Goal: Book appointment/travel/reservation

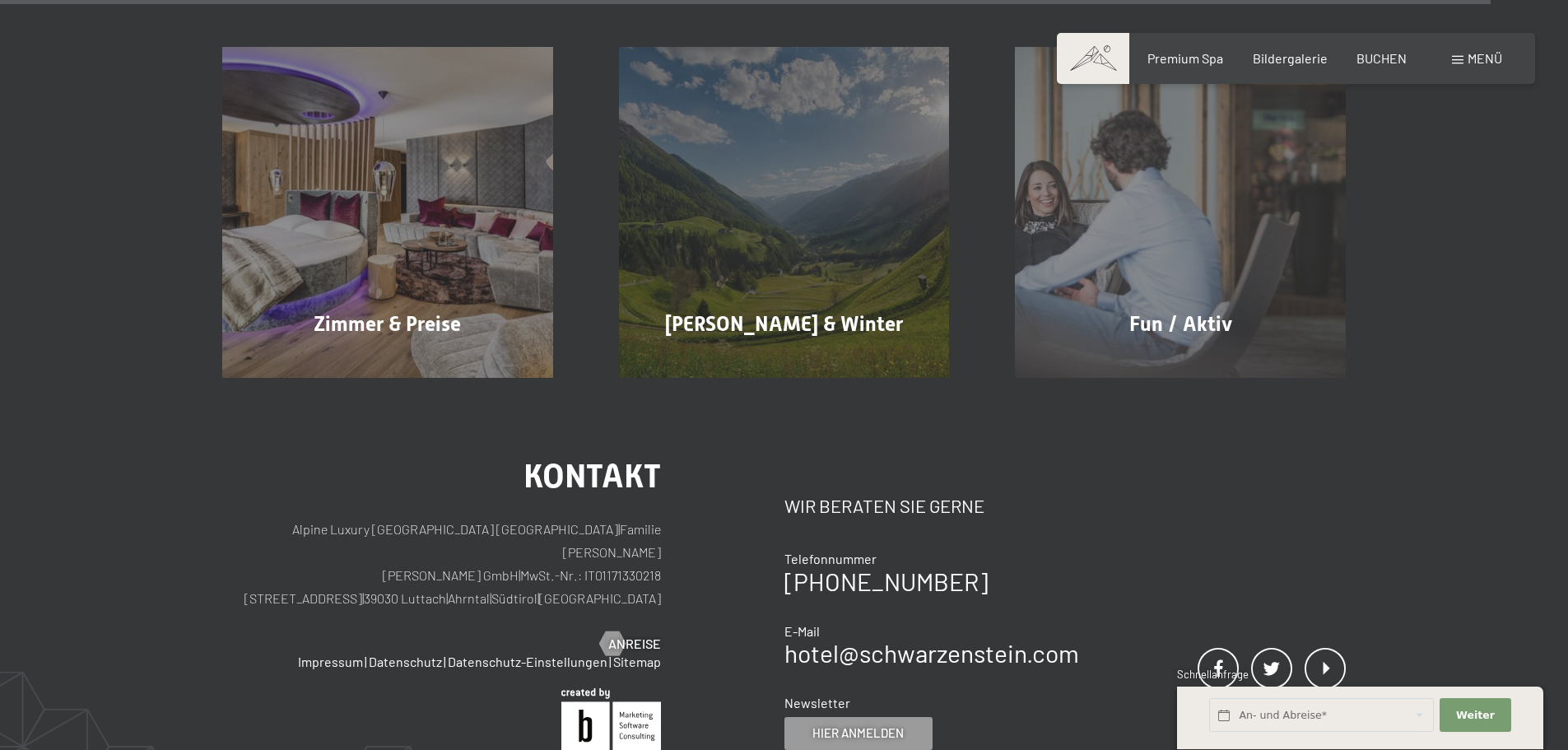
scroll to position [8382, 0]
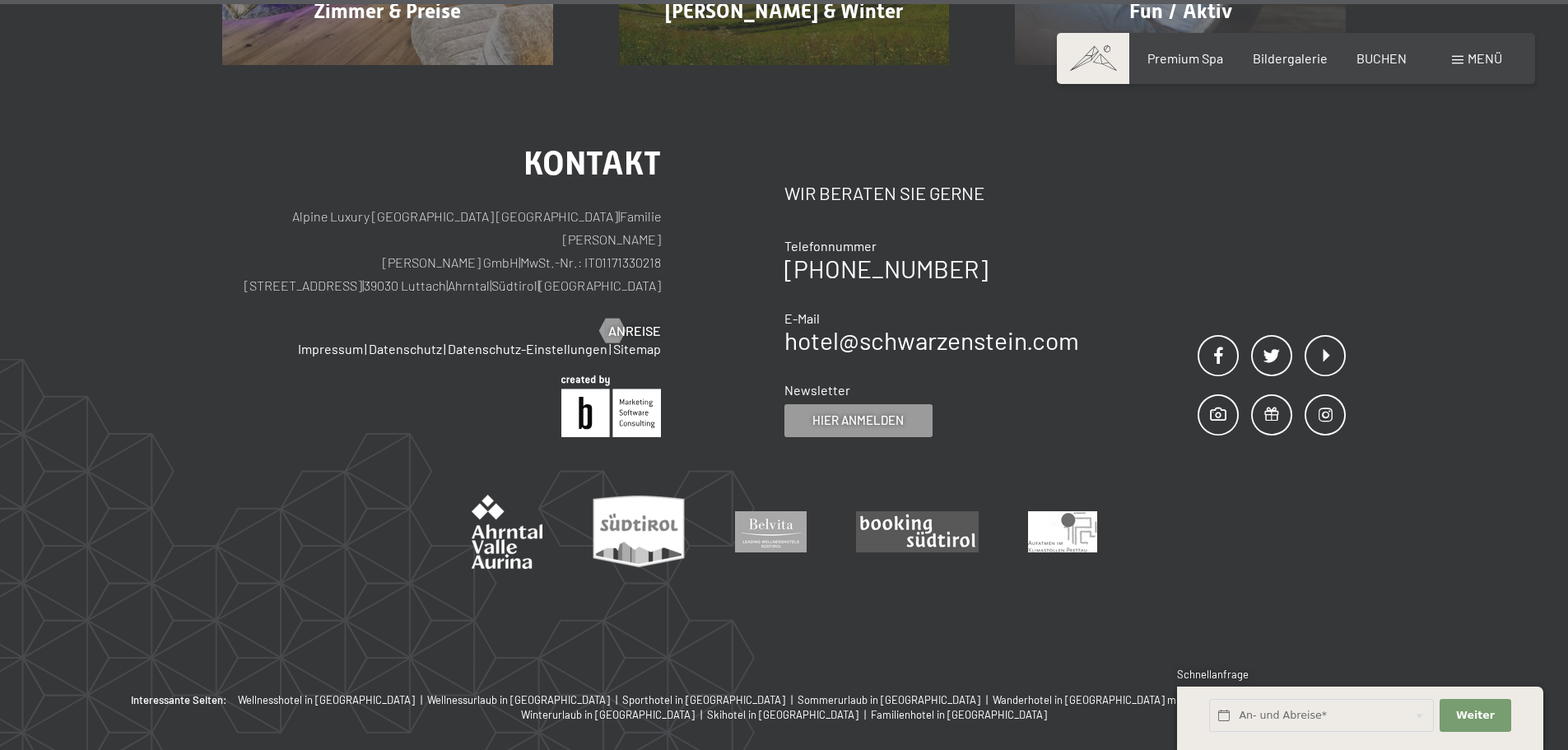
click at [1513, 115] on div "Kontakt Alpine Luxury SPA Resort SCHWARZENSTEIN | Familie Zimmerhofer Otmar Zim…" at bounding box center [784, 378] width 1568 height 627
click at [1457, 56] on span at bounding box center [1458, 60] width 12 height 8
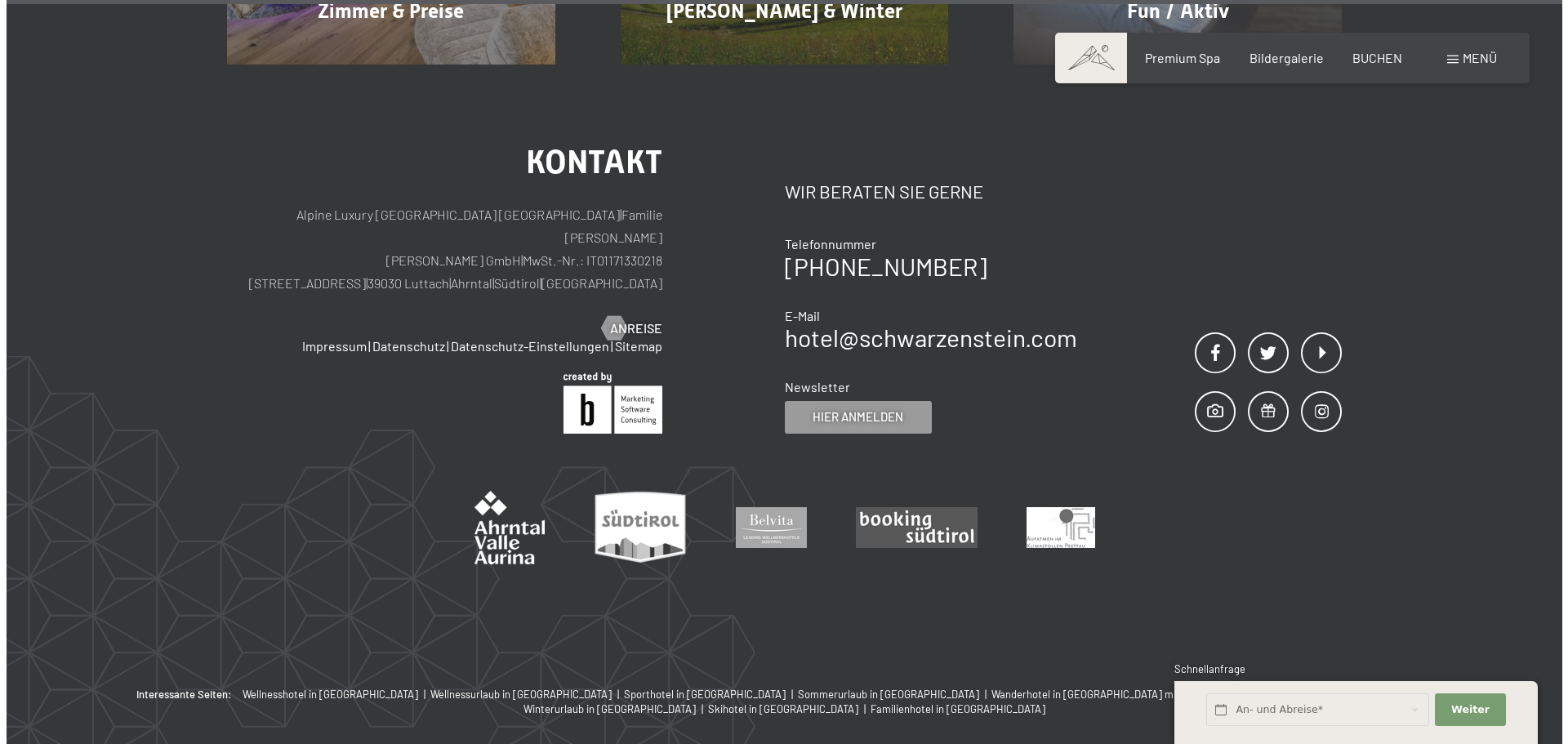
scroll to position [8351, 0]
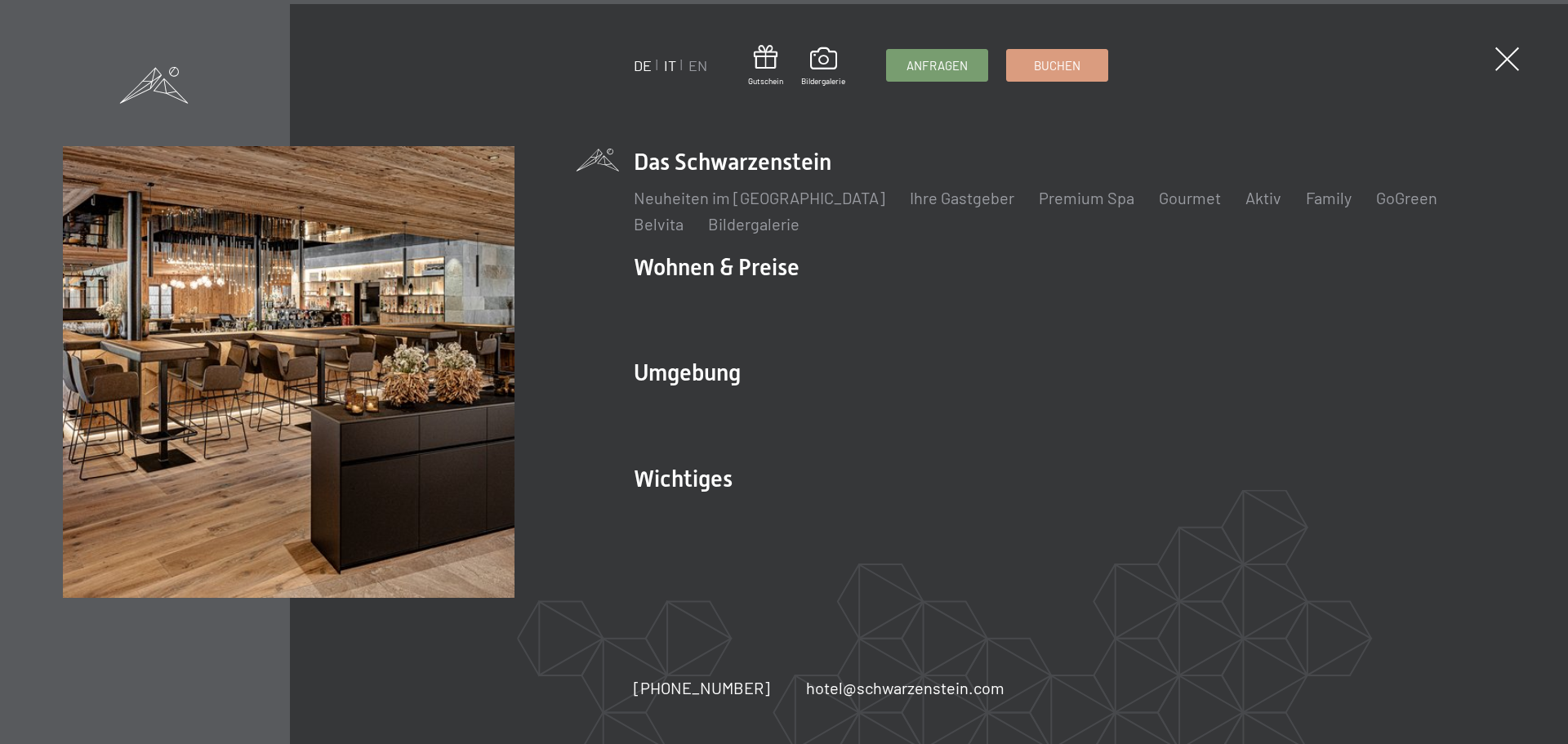
click at [672, 73] on link "IT" at bounding box center [670, 65] width 12 height 18
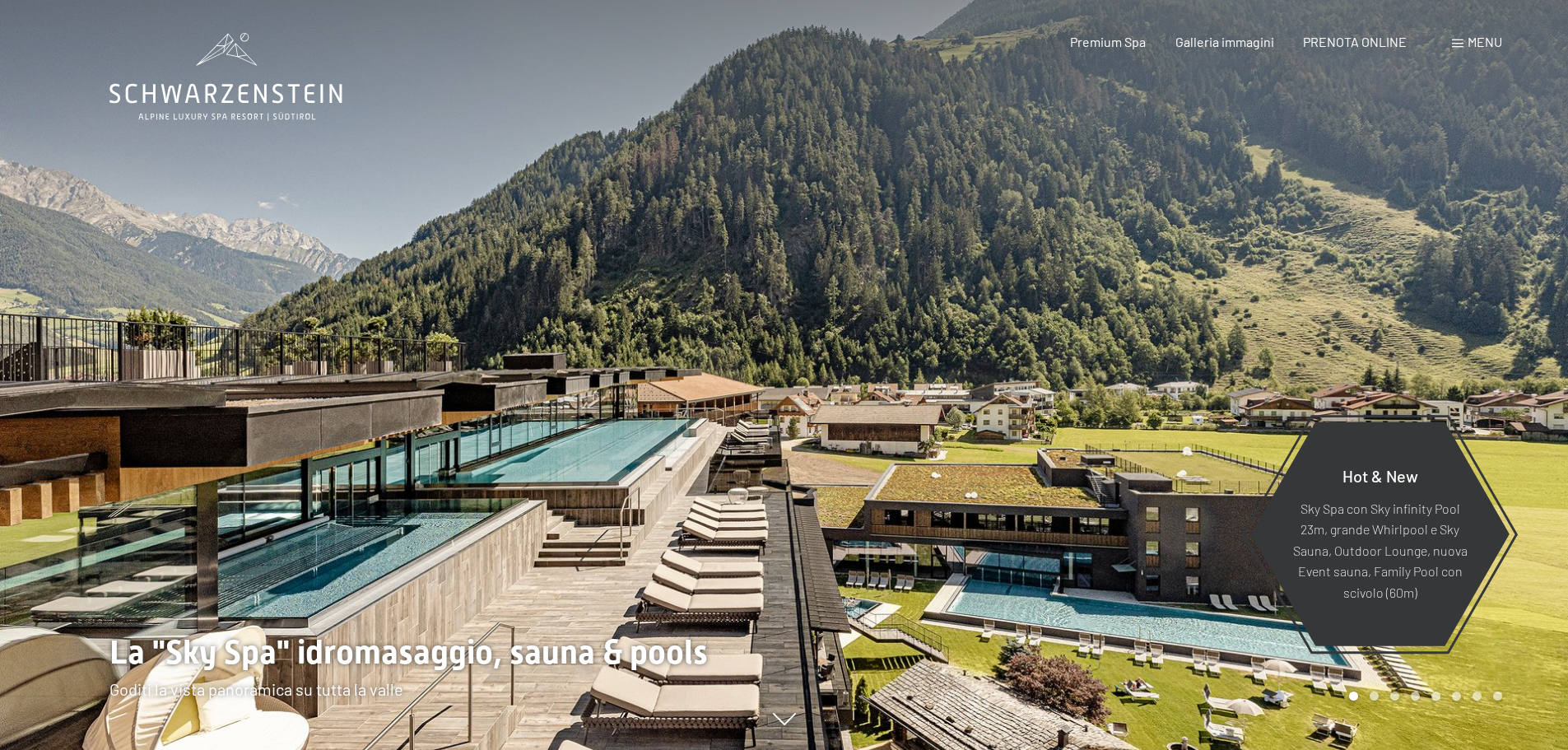
click at [1455, 44] on span at bounding box center [1458, 44] width 12 height 8
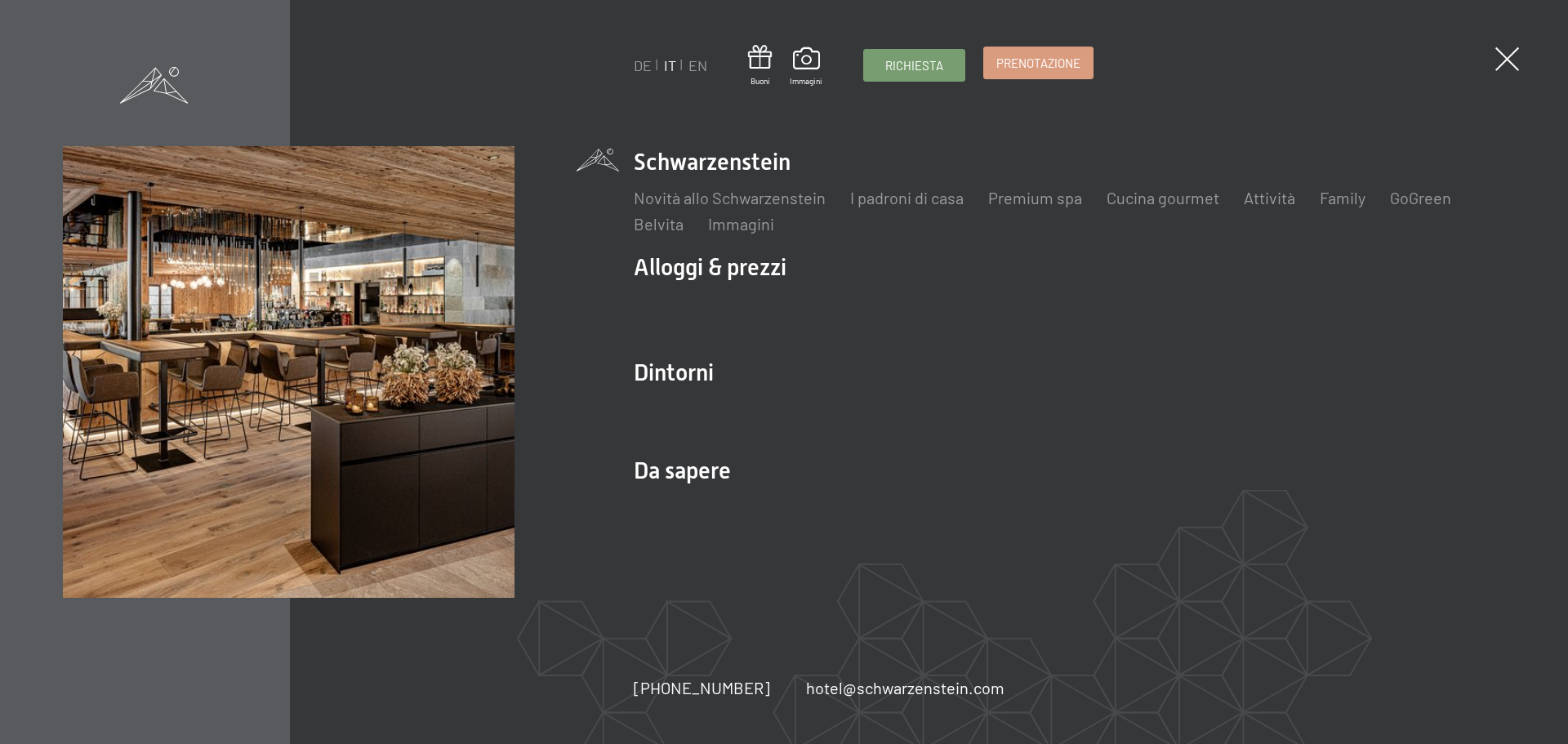
click at [1080, 69] on span "Prenotazione" at bounding box center [1038, 63] width 84 height 17
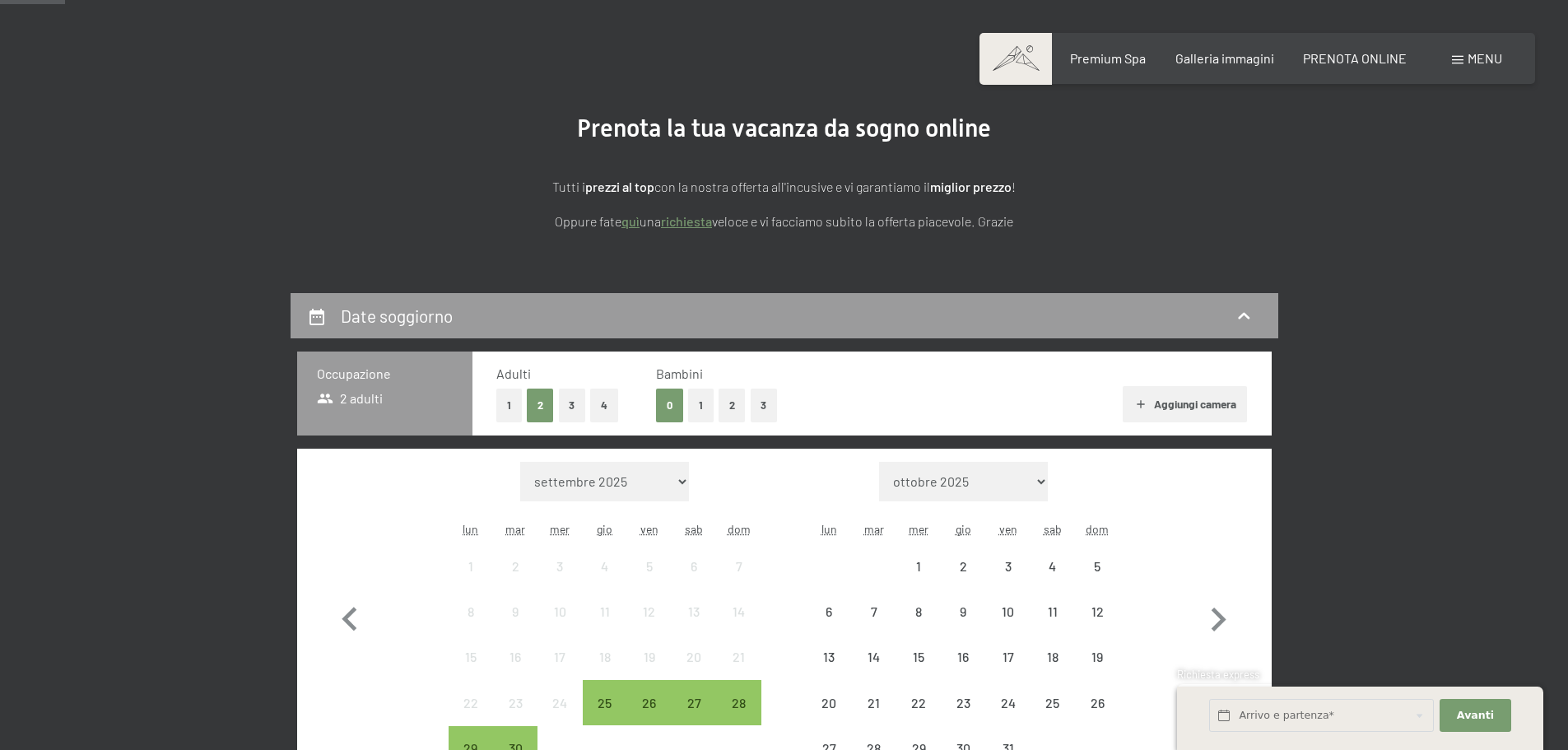
scroll to position [247, 0]
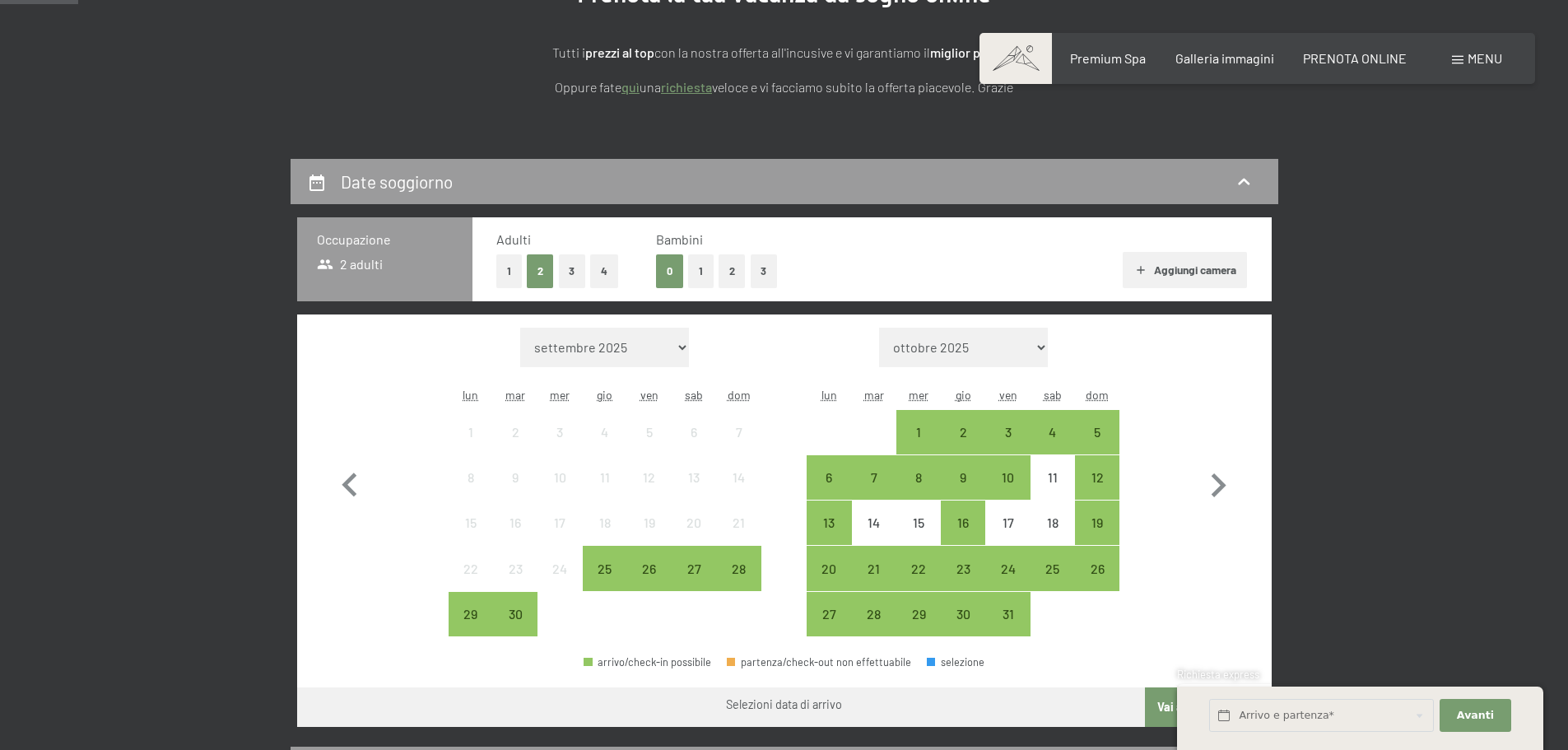
click at [575, 270] on button "3" at bounding box center [572, 271] width 27 height 34
click at [1203, 474] on icon "button" at bounding box center [1218, 485] width 48 height 48
select select "2025-10-01"
select select "2025-11-01"
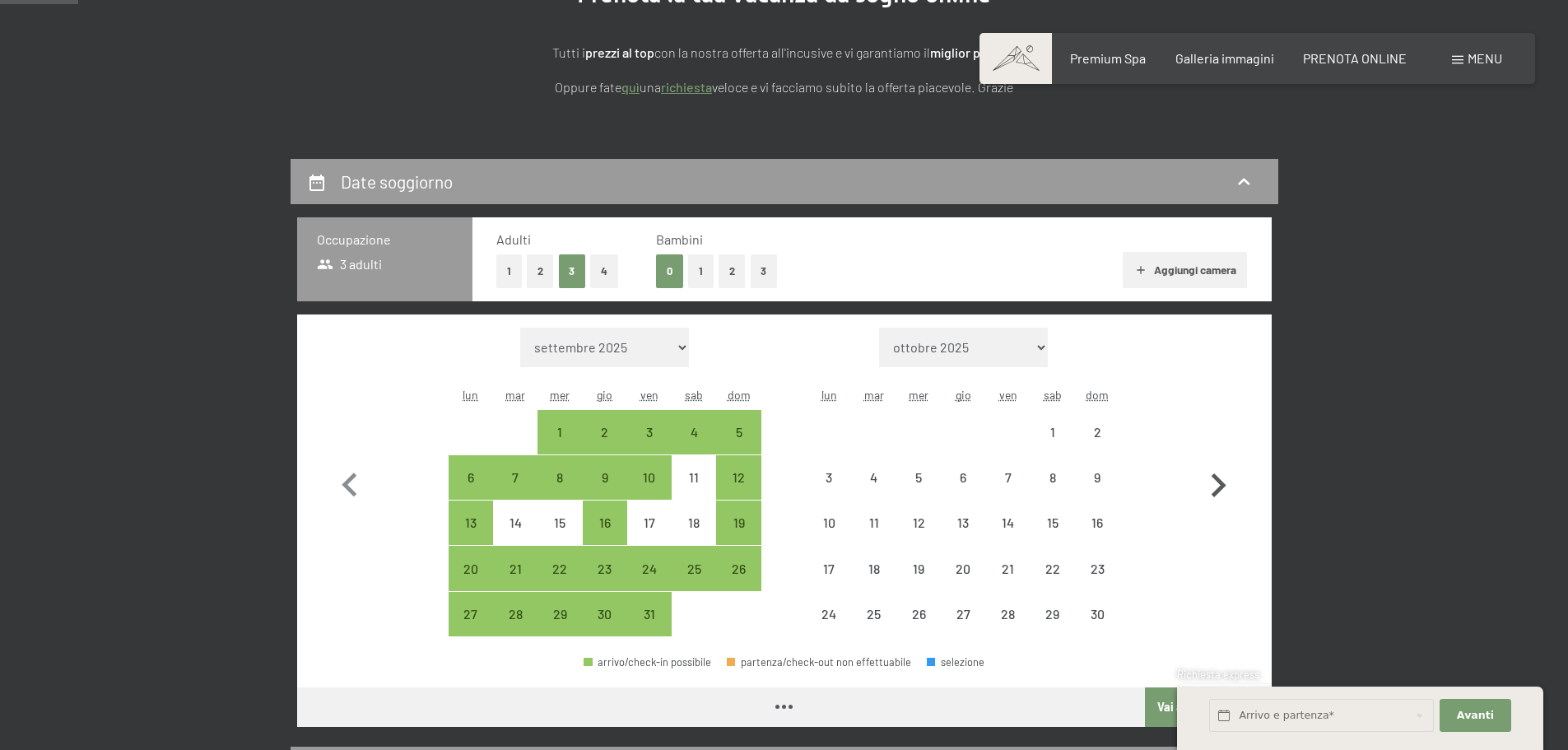
click at [1203, 474] on icon "button" at bounding box center [1218, 485] width 48 height 48
select select "2025-11-01"
select select "2025-12-01"
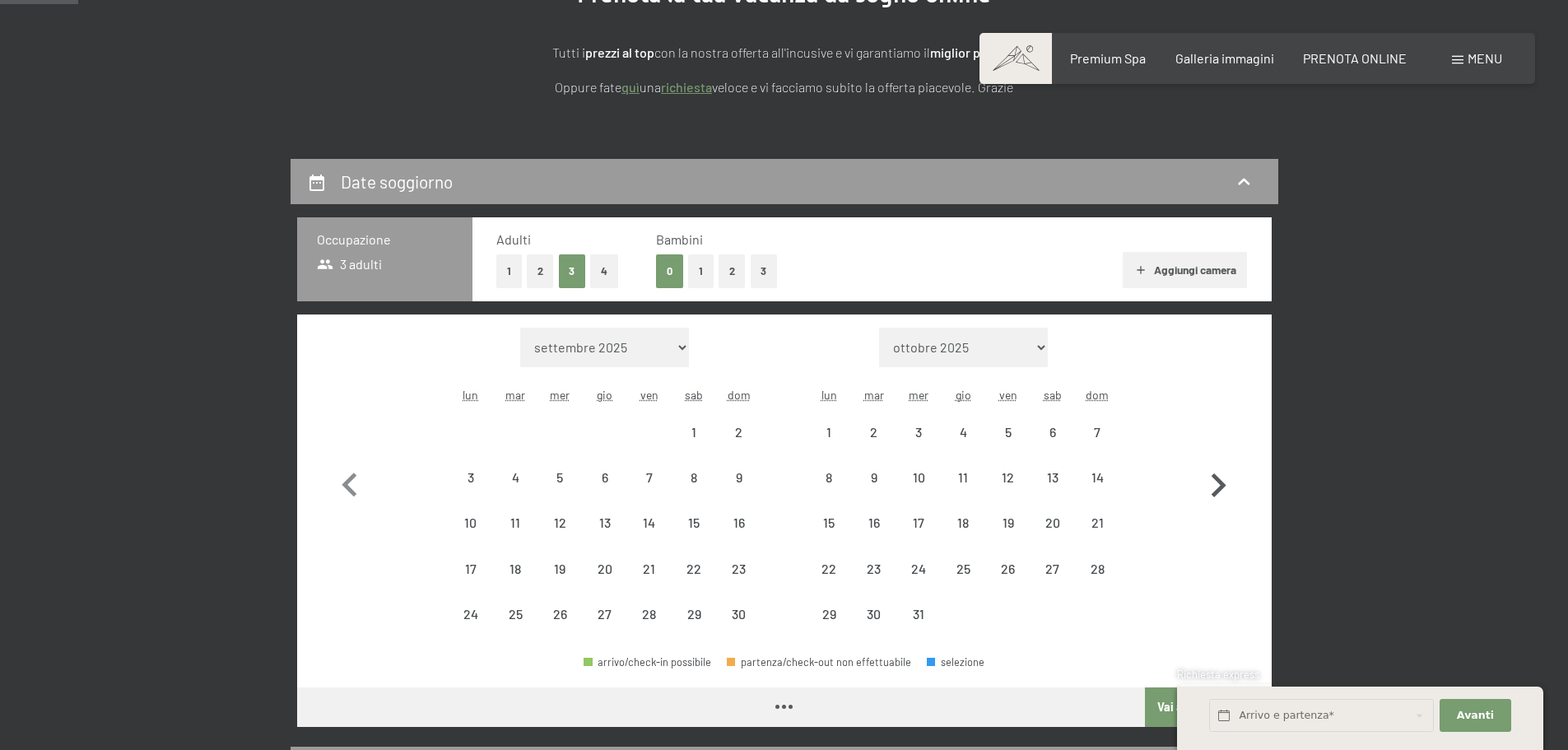
select select "2025-11-01"
select select "2025-12-01"
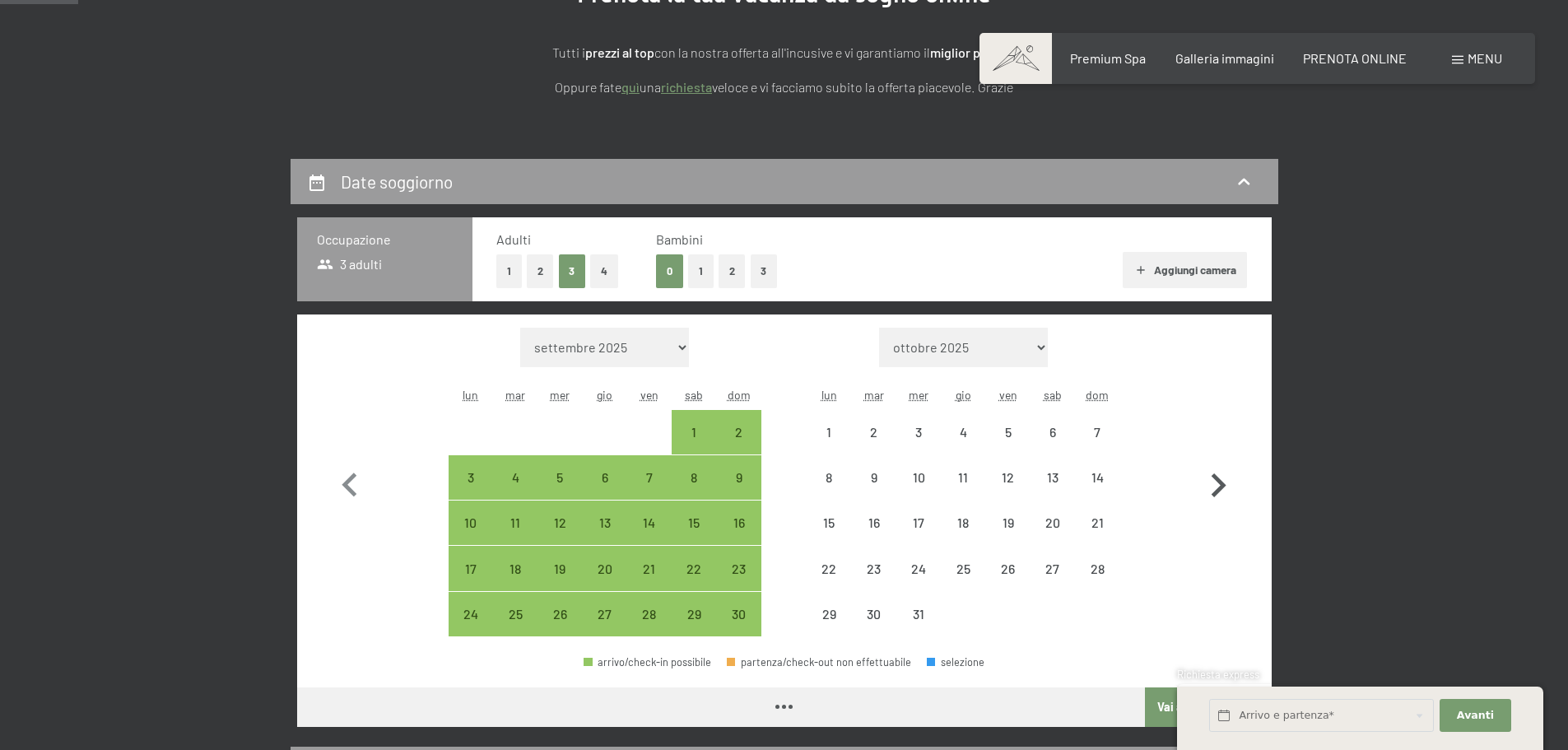
select select "2025-11-01"
select select "2025-12-01"
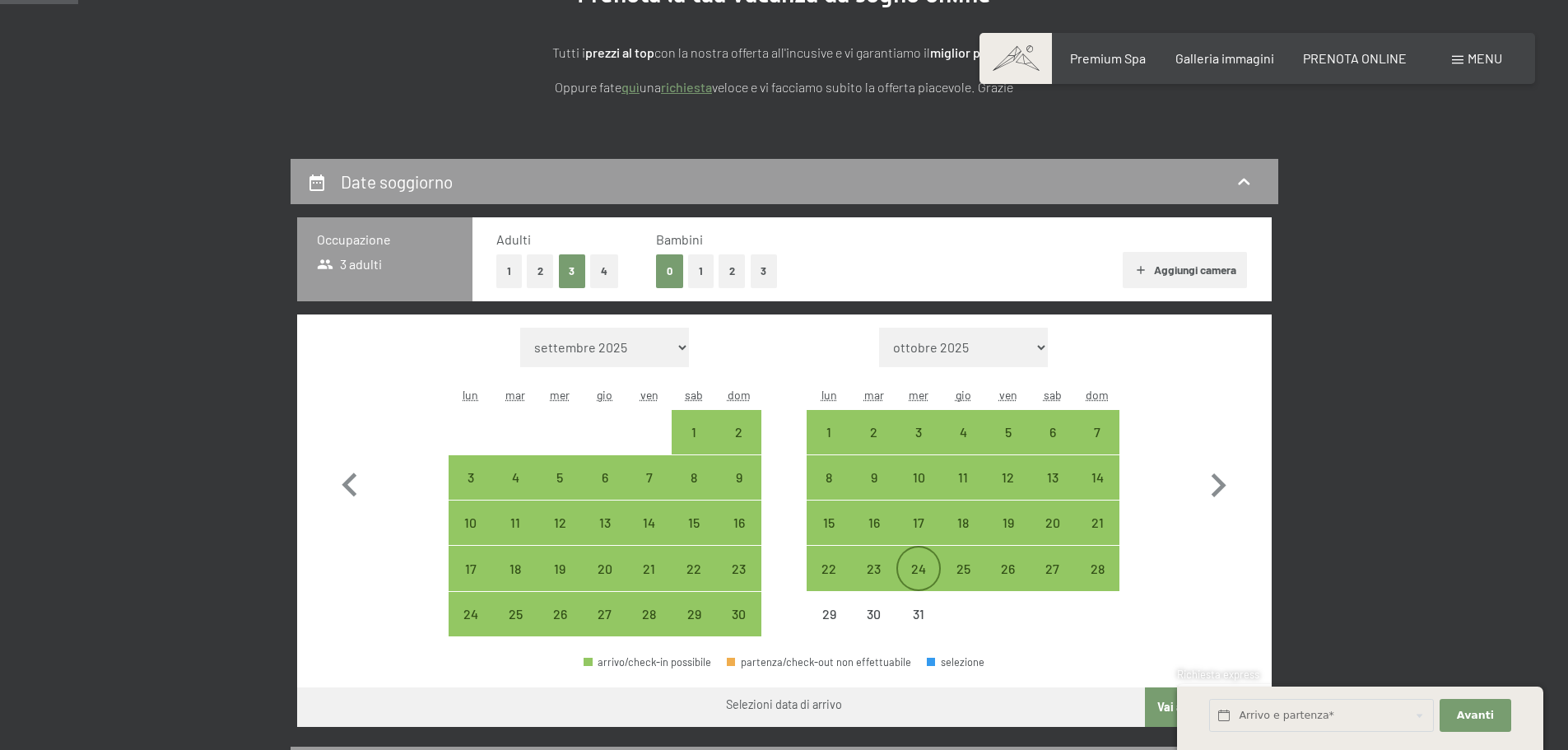
click at [926, 565] on div "24" at bounding box center [918, 583] width 41 height 41
select select "2025-11-01"
select select "2025-12-01"
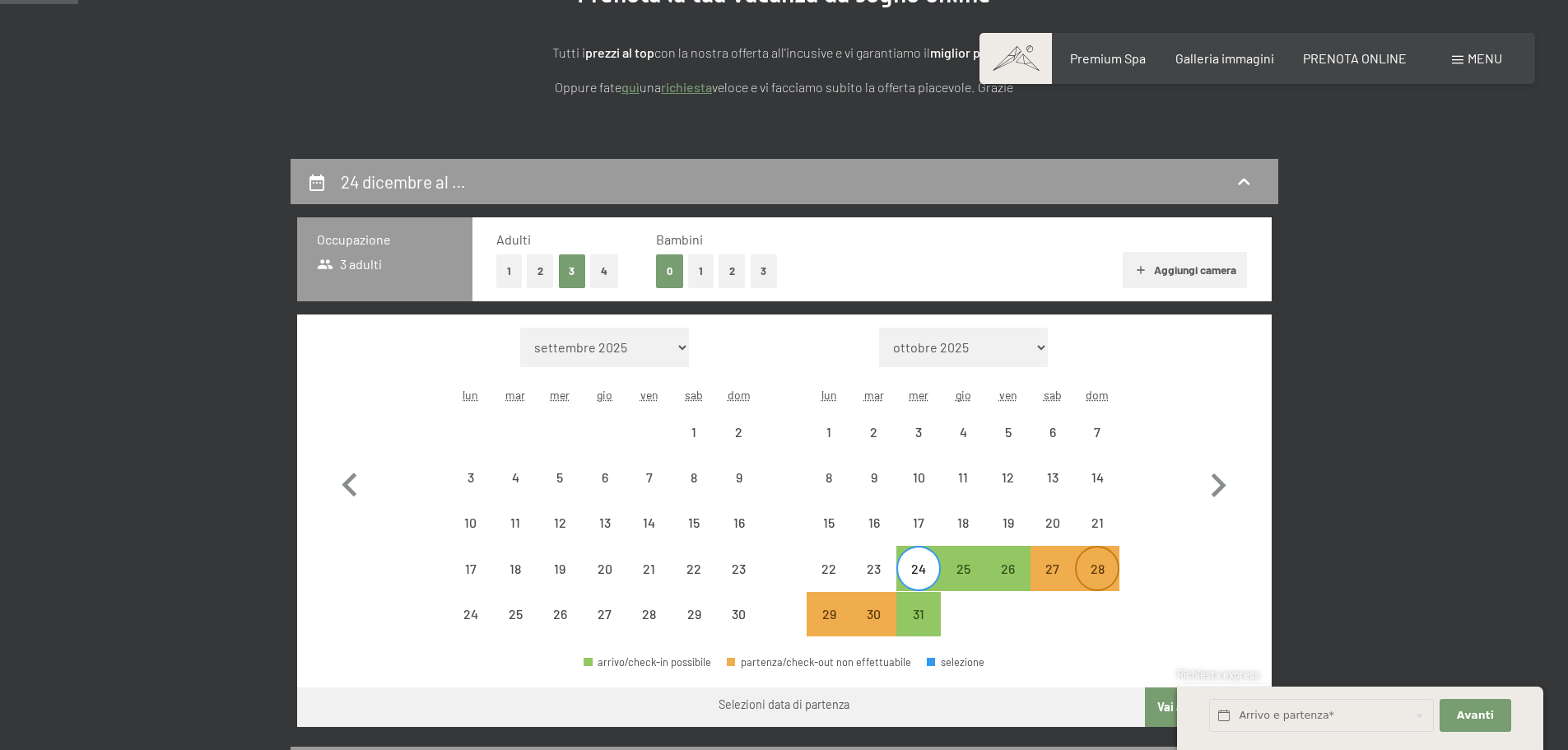
click at [1094, 575] on div "28" at bounding box center [1097, 583] width 41 height 41
select select "2025-11-01"
select select "2025-12-01"
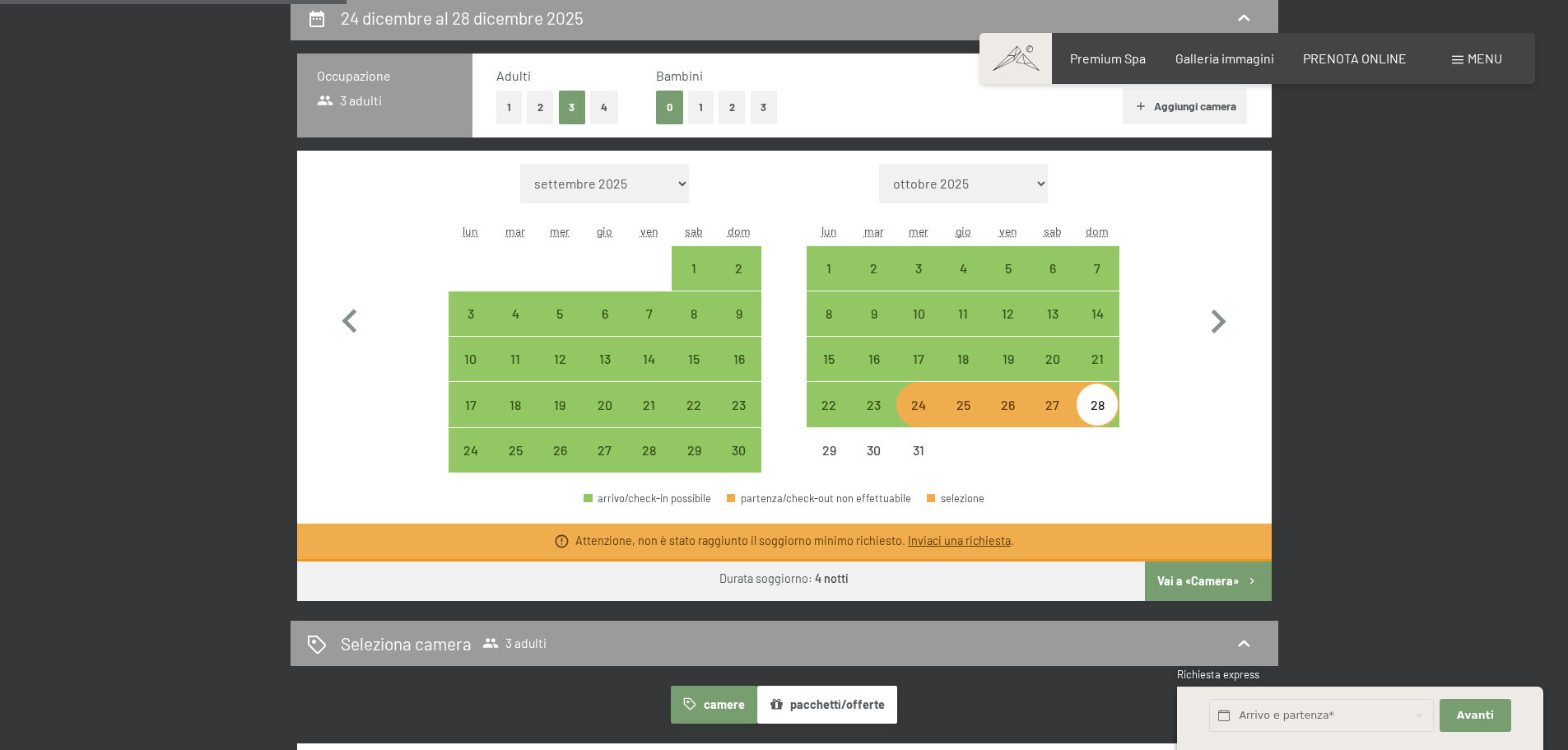
scroll to position [411, 0]
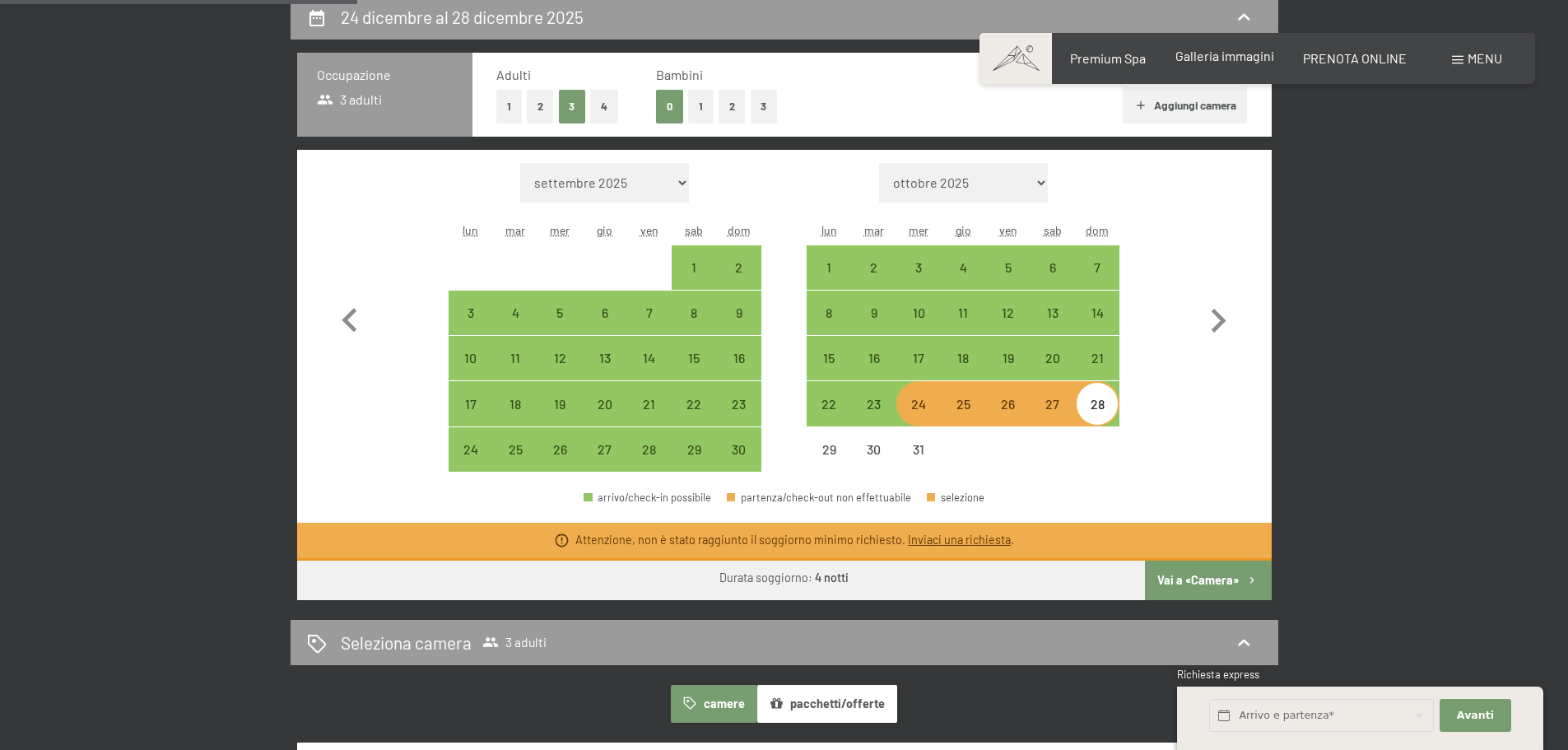
click at [1228, 59] on span "Galleria immagini" at bounding box center [1225, 55] width 99 height 16
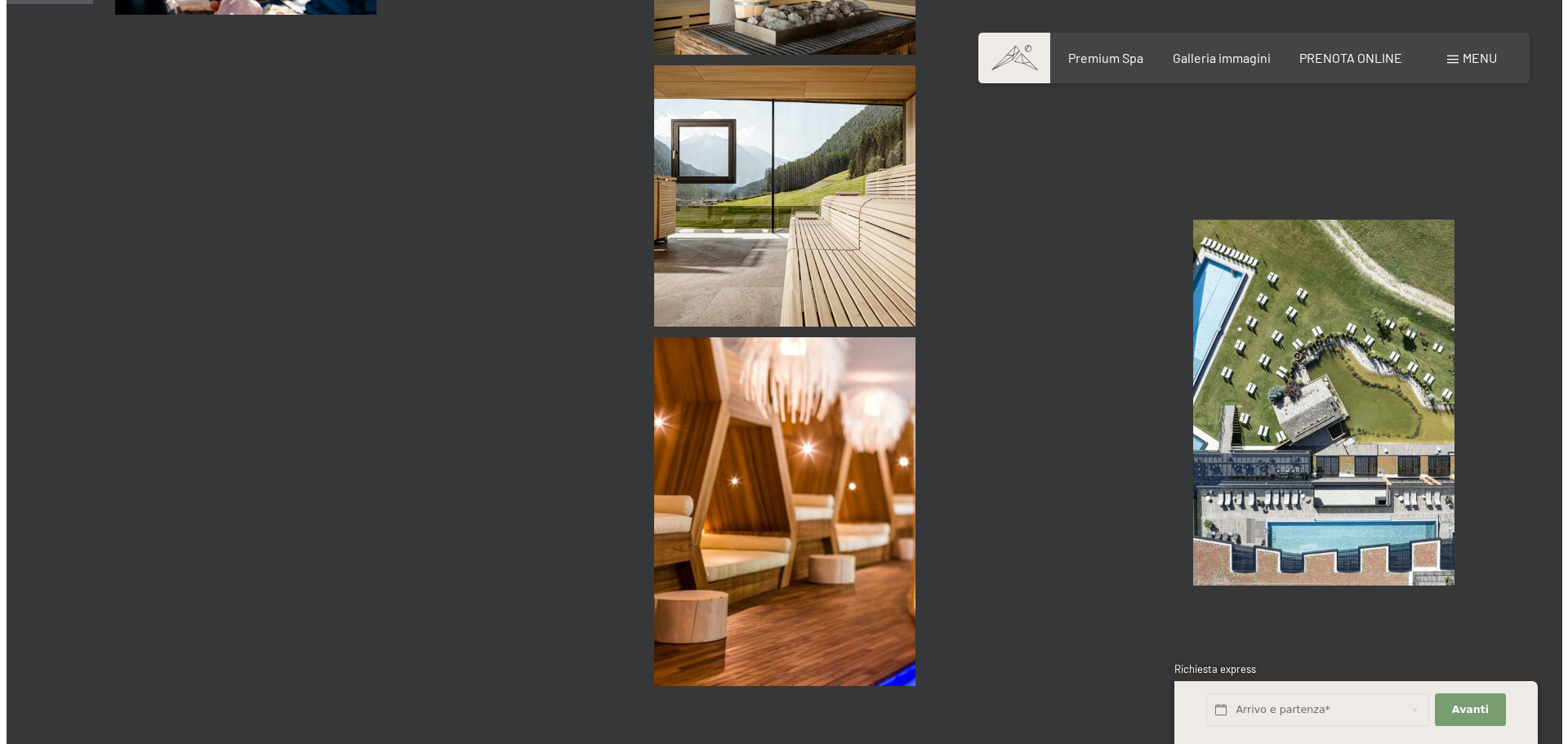
scroll to position [1796, 0]
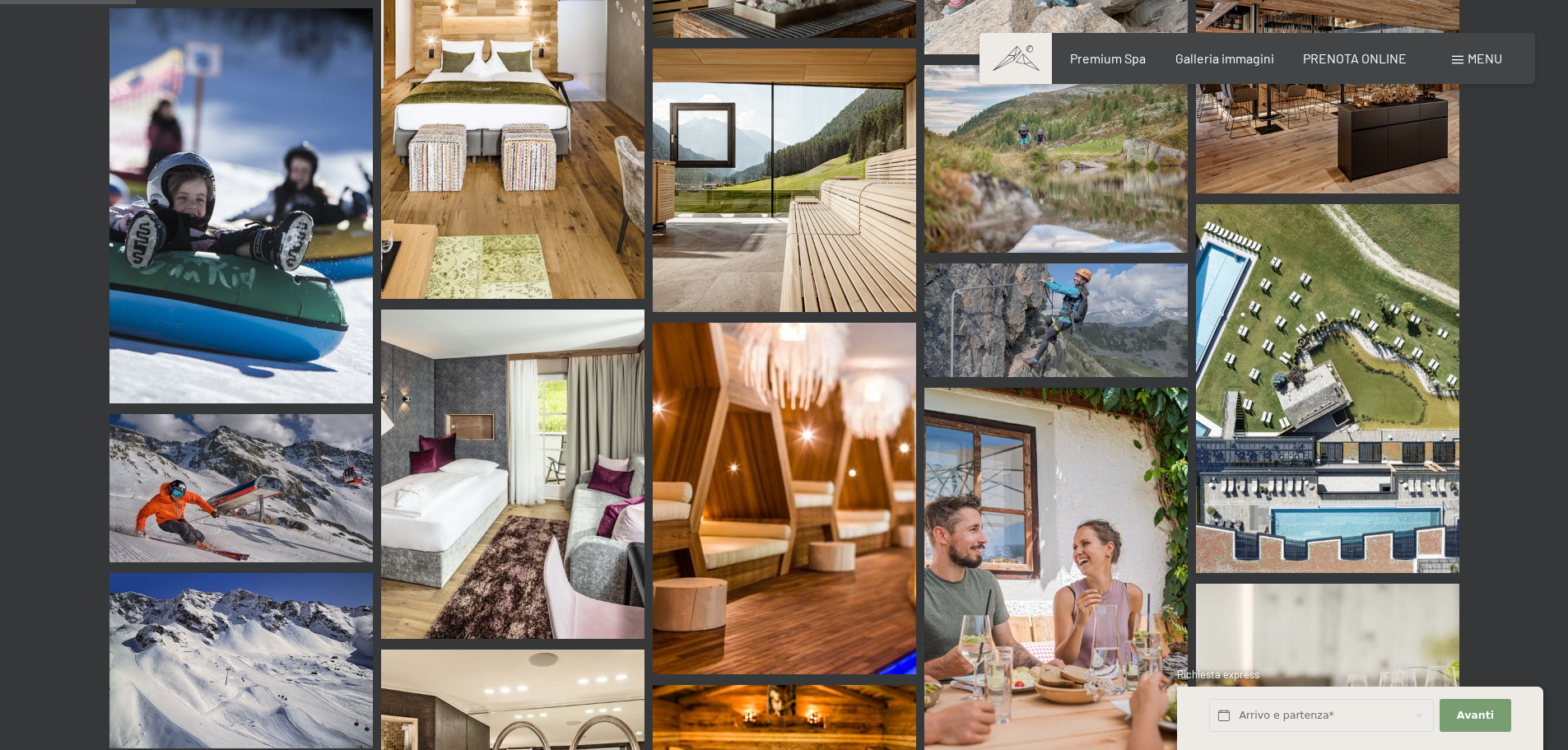
click at [1464, 59] on div "Menu" at bounding box center [1476, 59] width 50 height 18
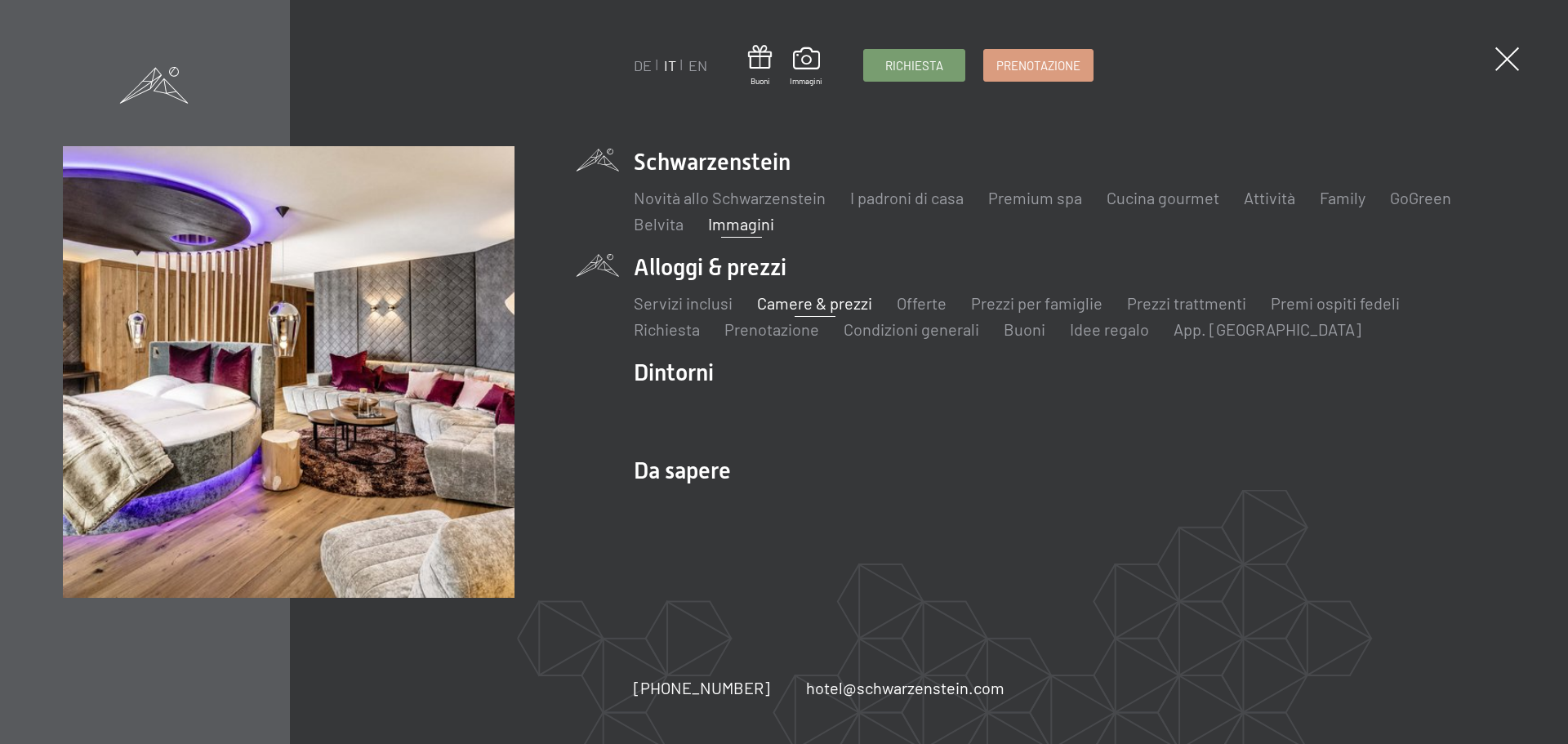
click at [811, 303] on link "Camere & prezzi" at bounding box center [815, 303] width 115 height 20
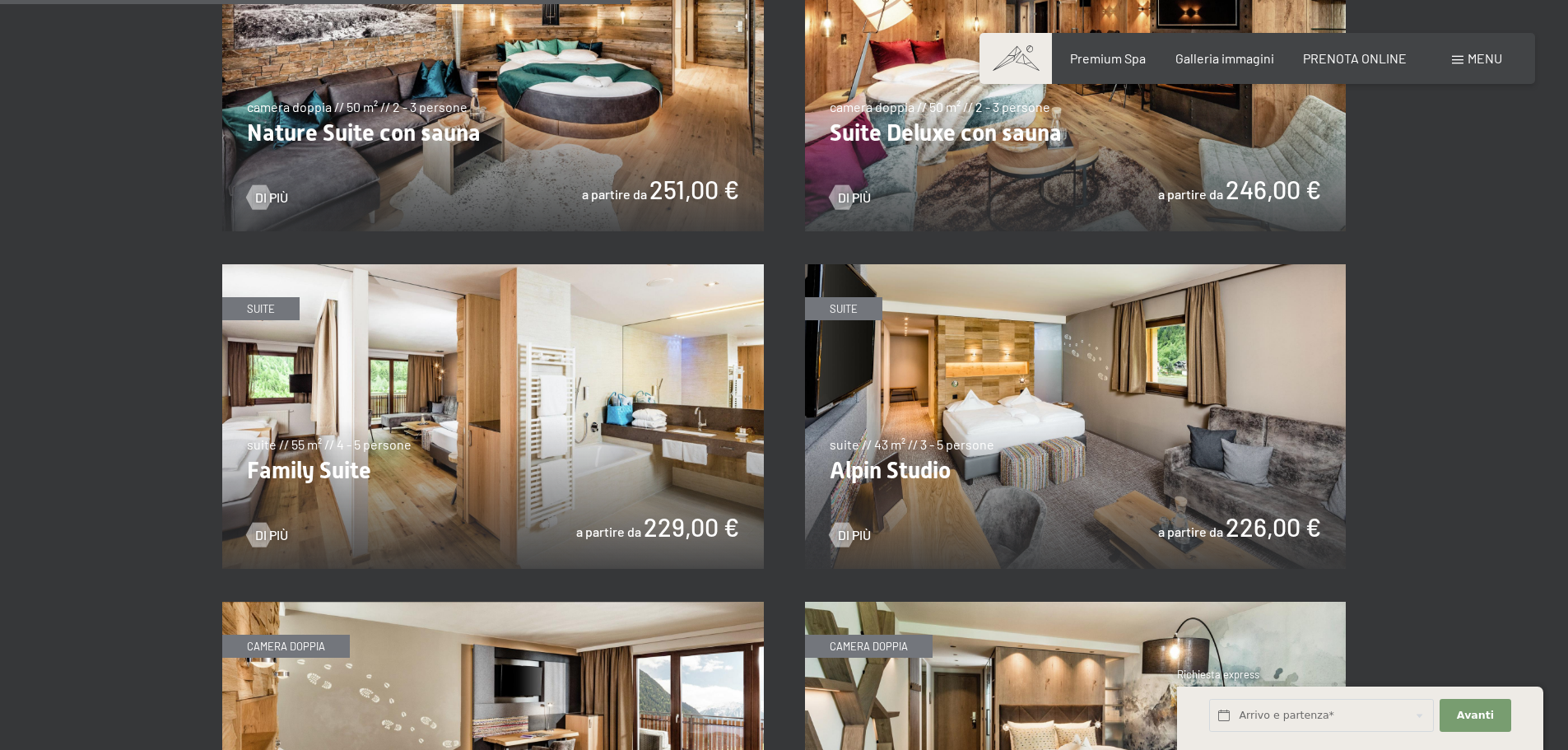
scroll to position [1811, 0]
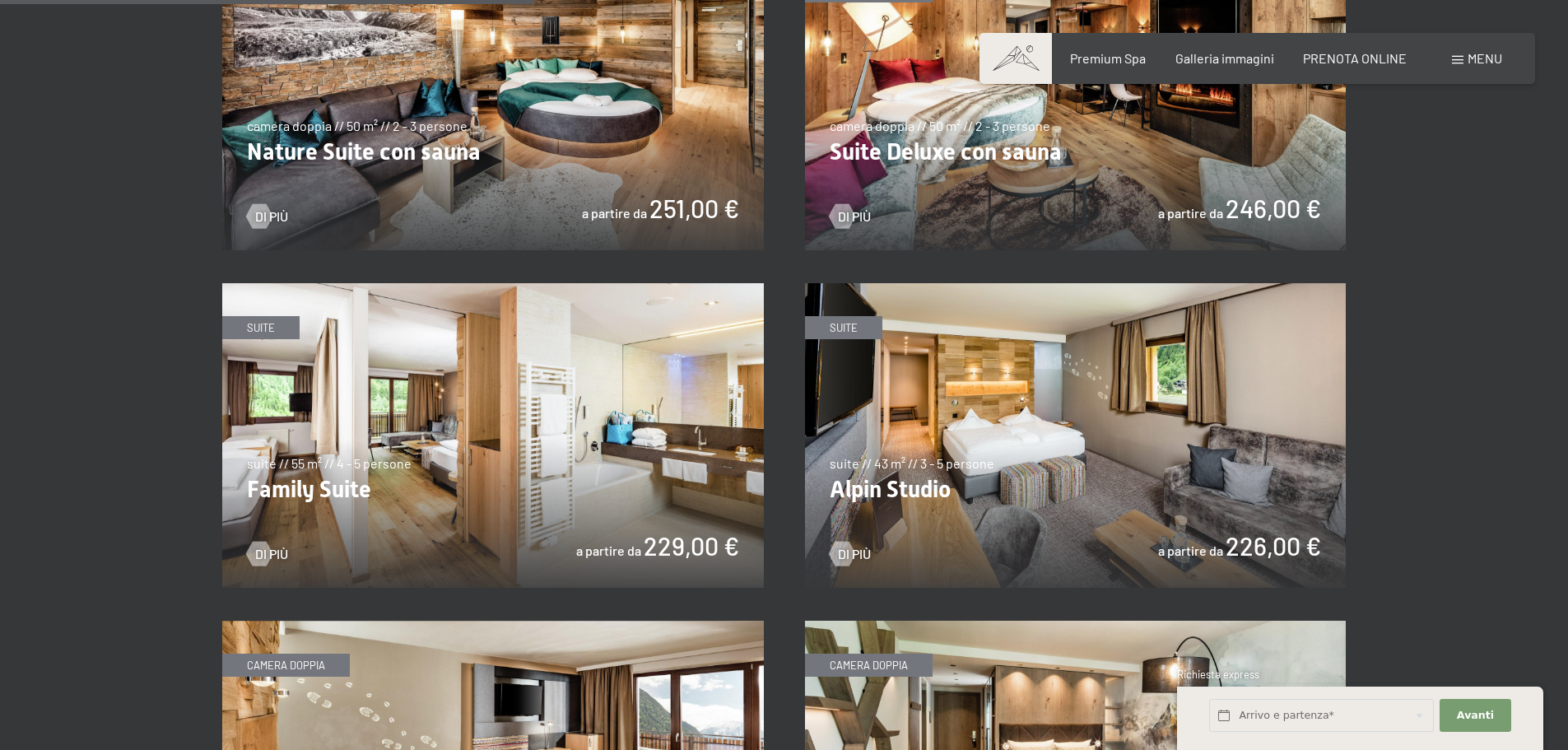
click at [984, 442] on img at bounding box center [1075, 434] width 542 height 304
click at [452, 377] on img at bounding box center [493, 434] width 542 height 304
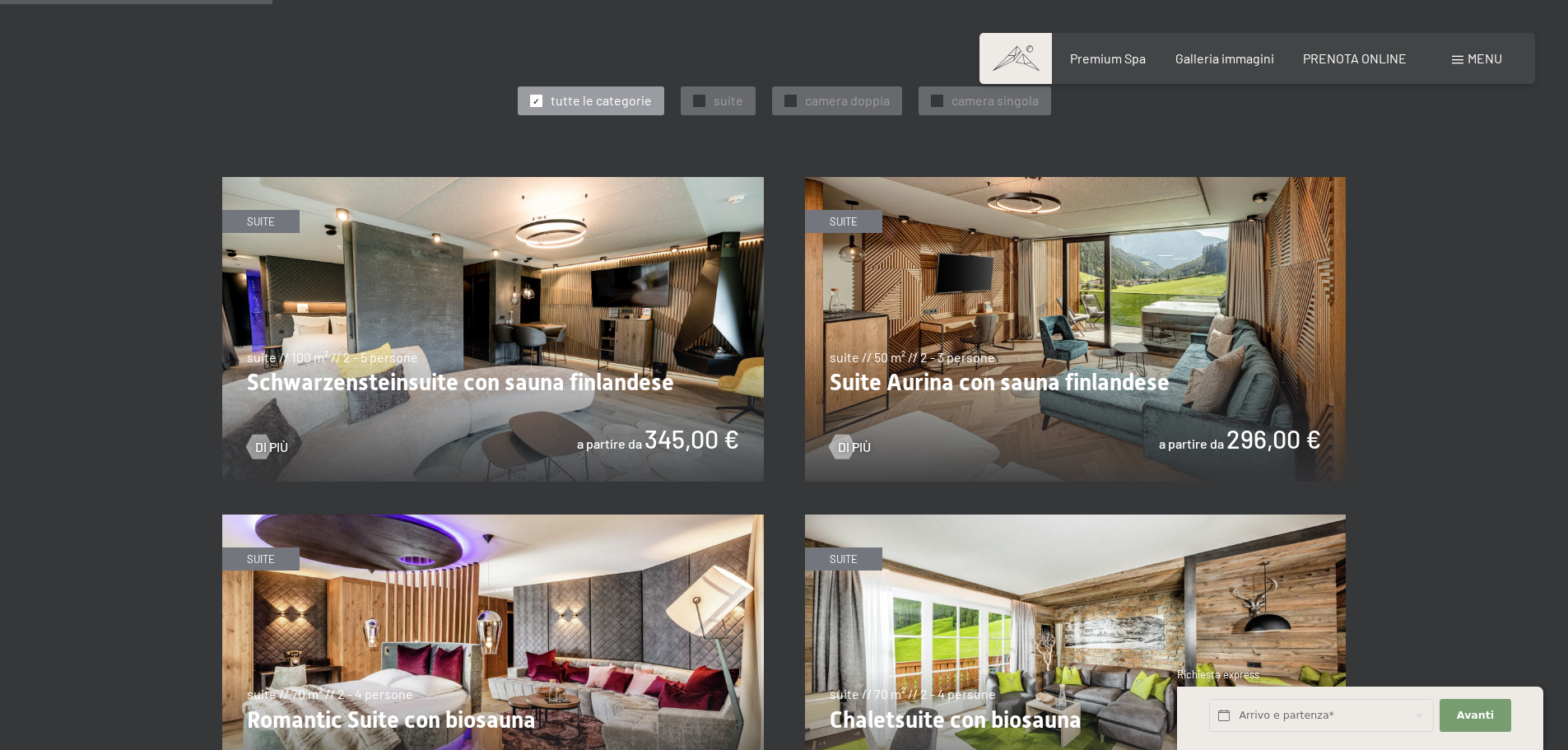
scroll to position [987, 0]
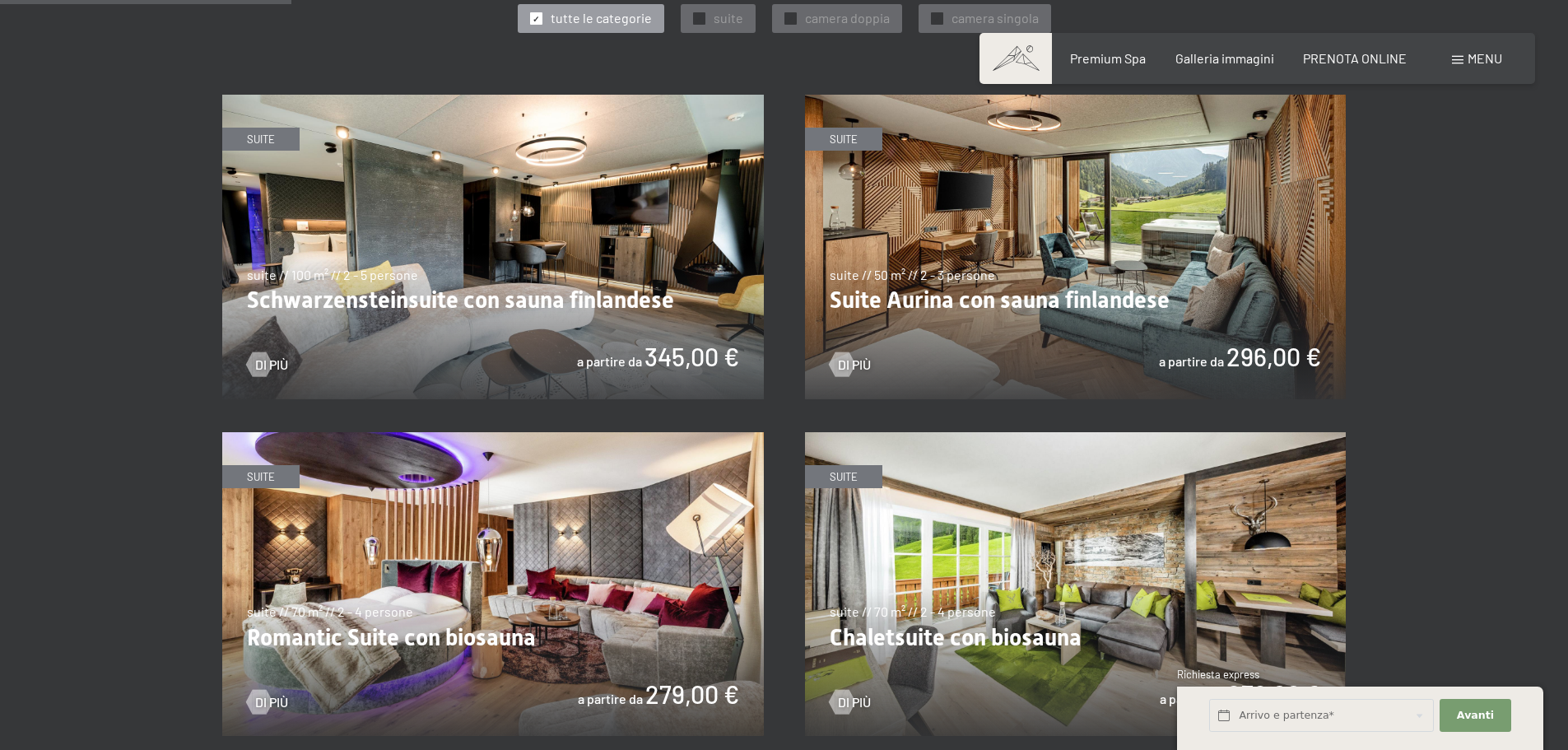
click at [557, 162] on img at bounding box center [493, 246] width 542 height 304
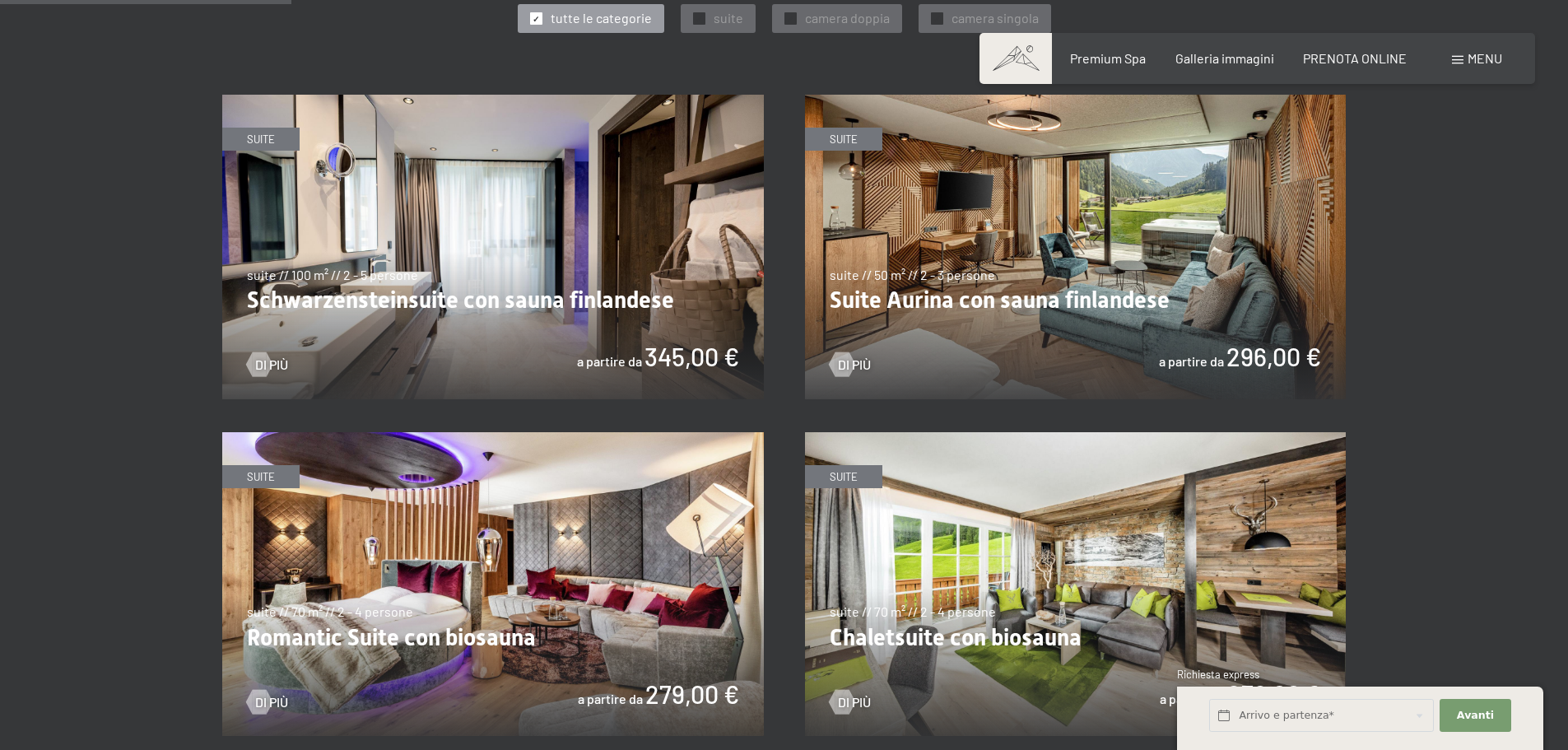
click at [716, 269] on img at bounding box center [493, 246] width 542 height 304
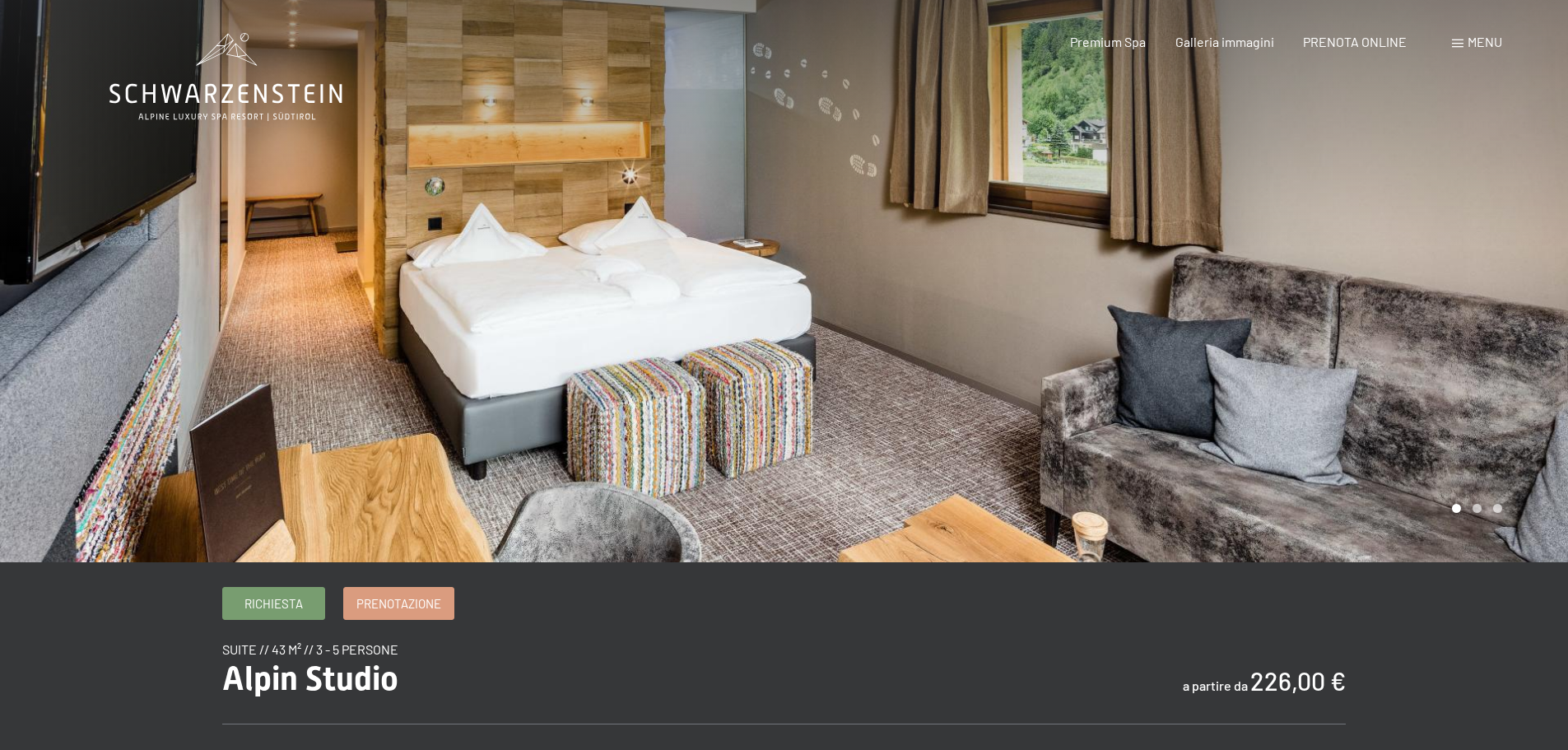
click at [1507, 411] on div at bounding box center [1177, 281] width 785 height 562
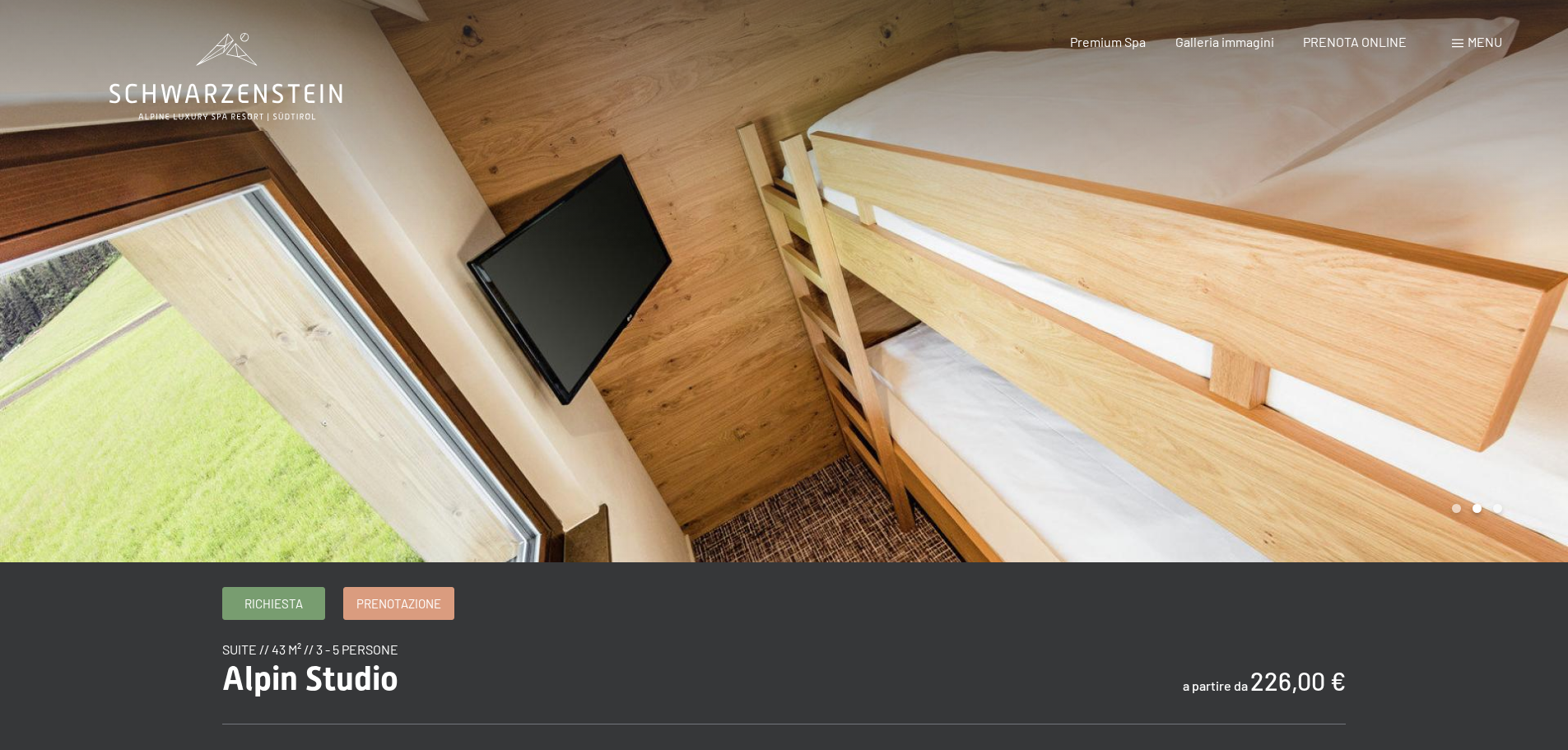
click at [1425, 408] on div at bounding box center [1177, 281] width 785 height 562
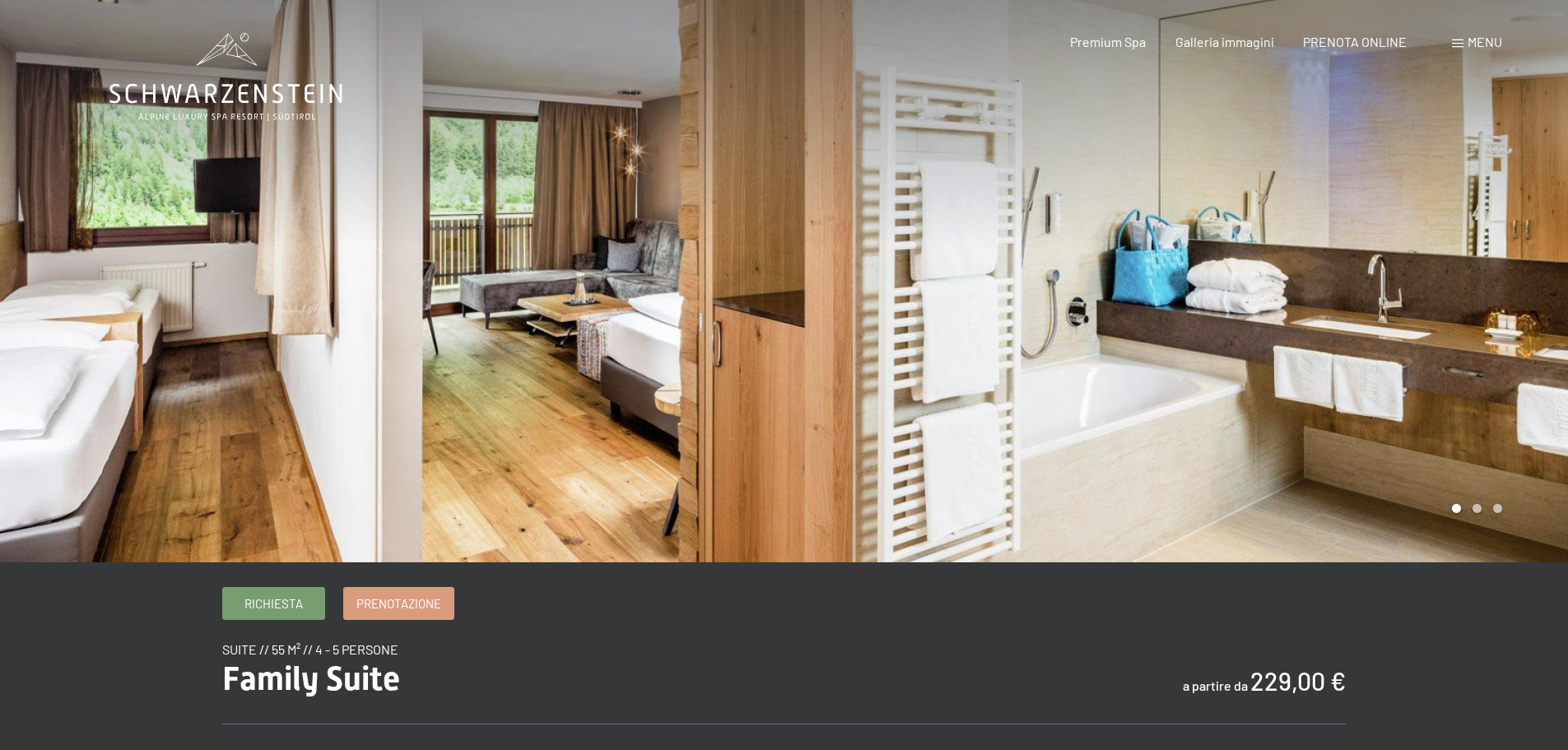
click at [1481, 451] on div at bounding box center [1177, 281] width 785 height 562
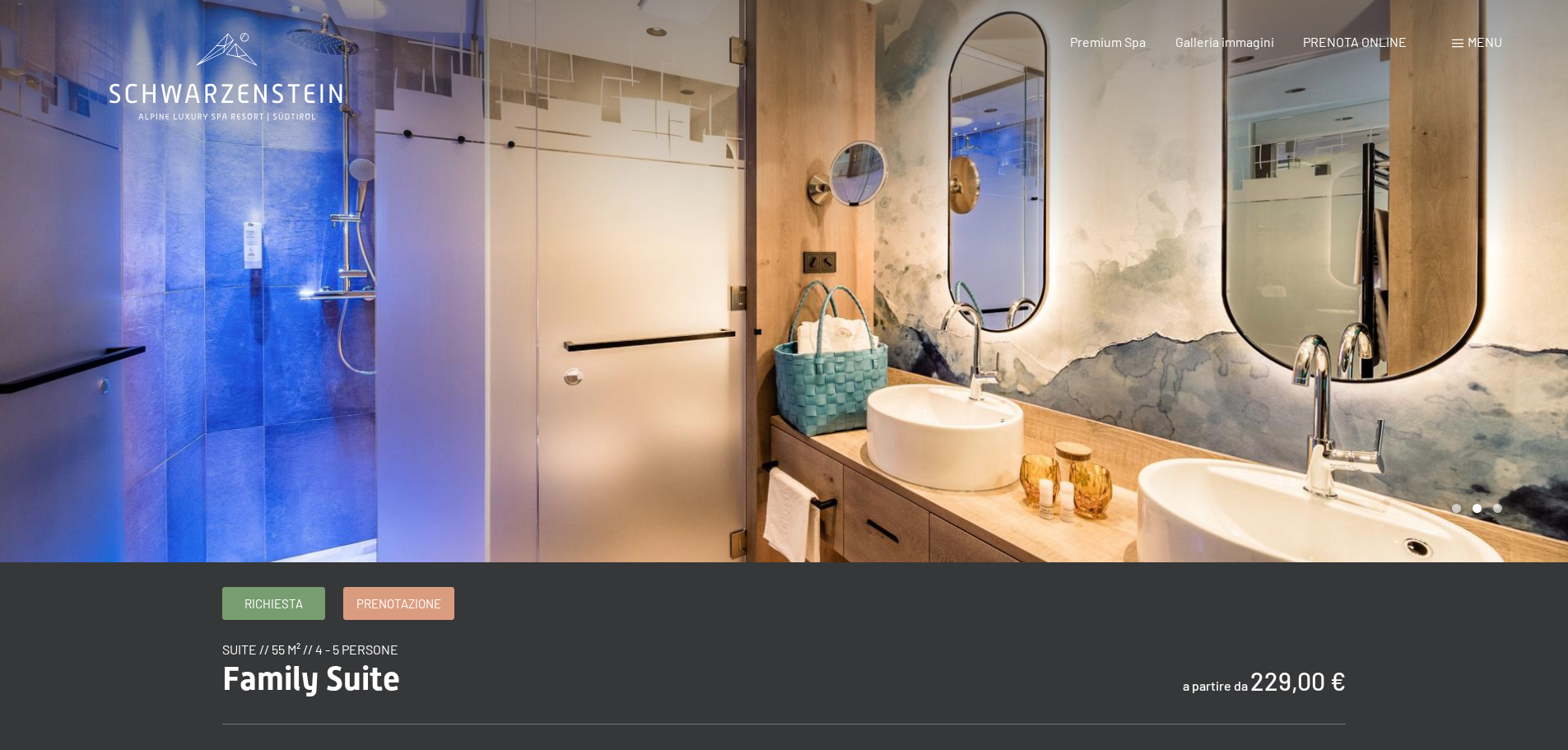
click at [1481, 451] on div at bounding box center [1177, 281] width 785 height 562
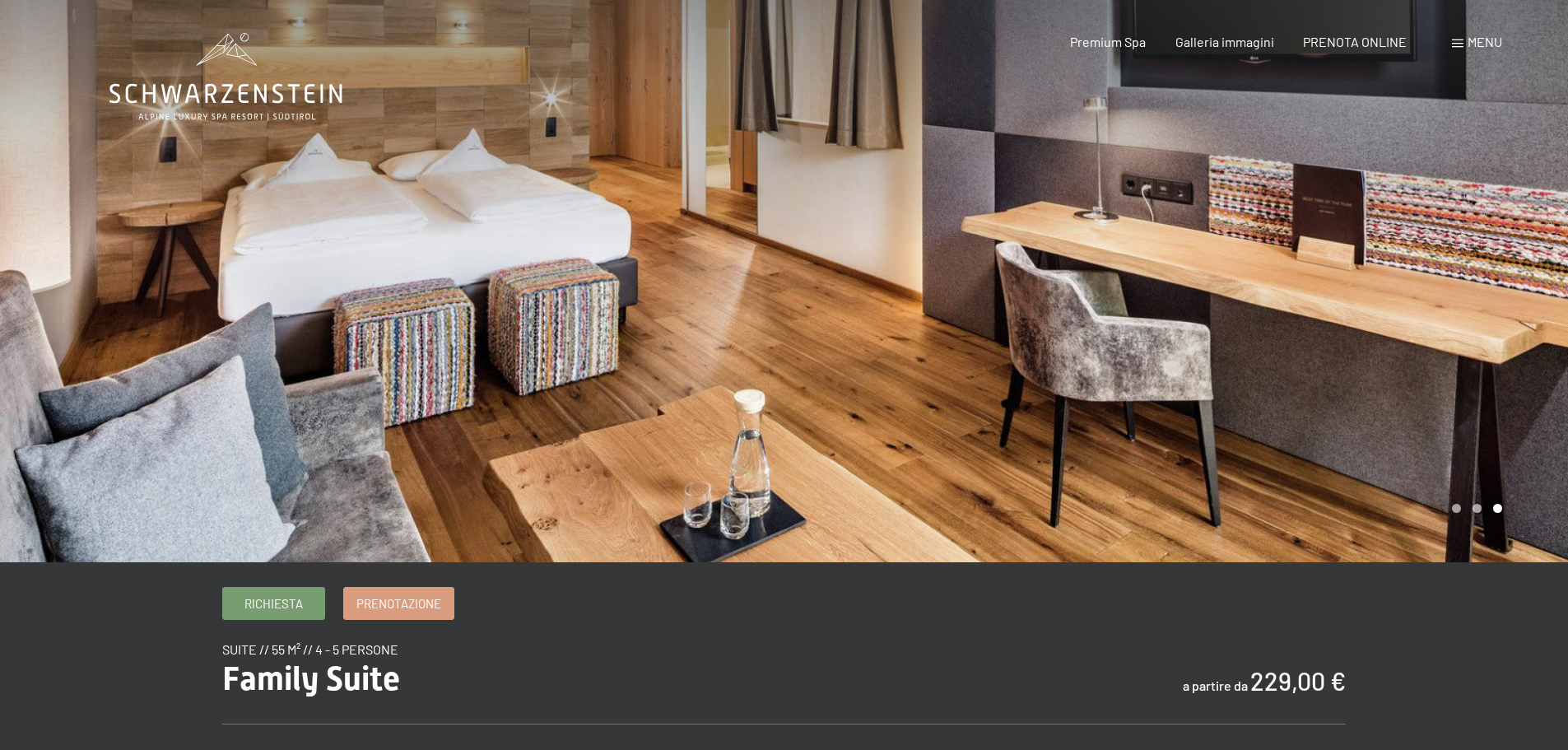
click at [1481, 451] on div at bounding box center [1177, 281] width 785 height 562
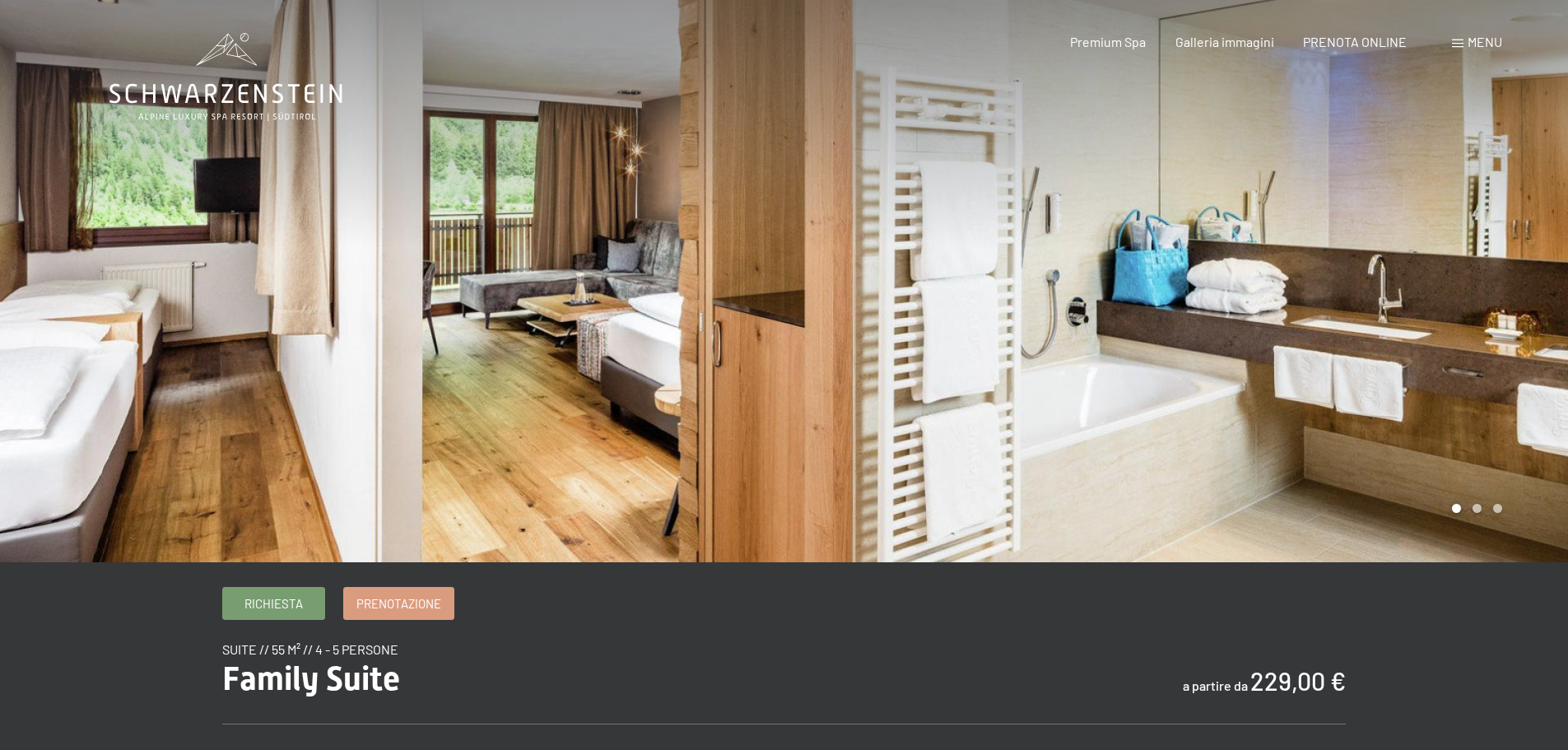
click at [1481, 451] on div at bounding box center [1177, 281] width 785 height 562
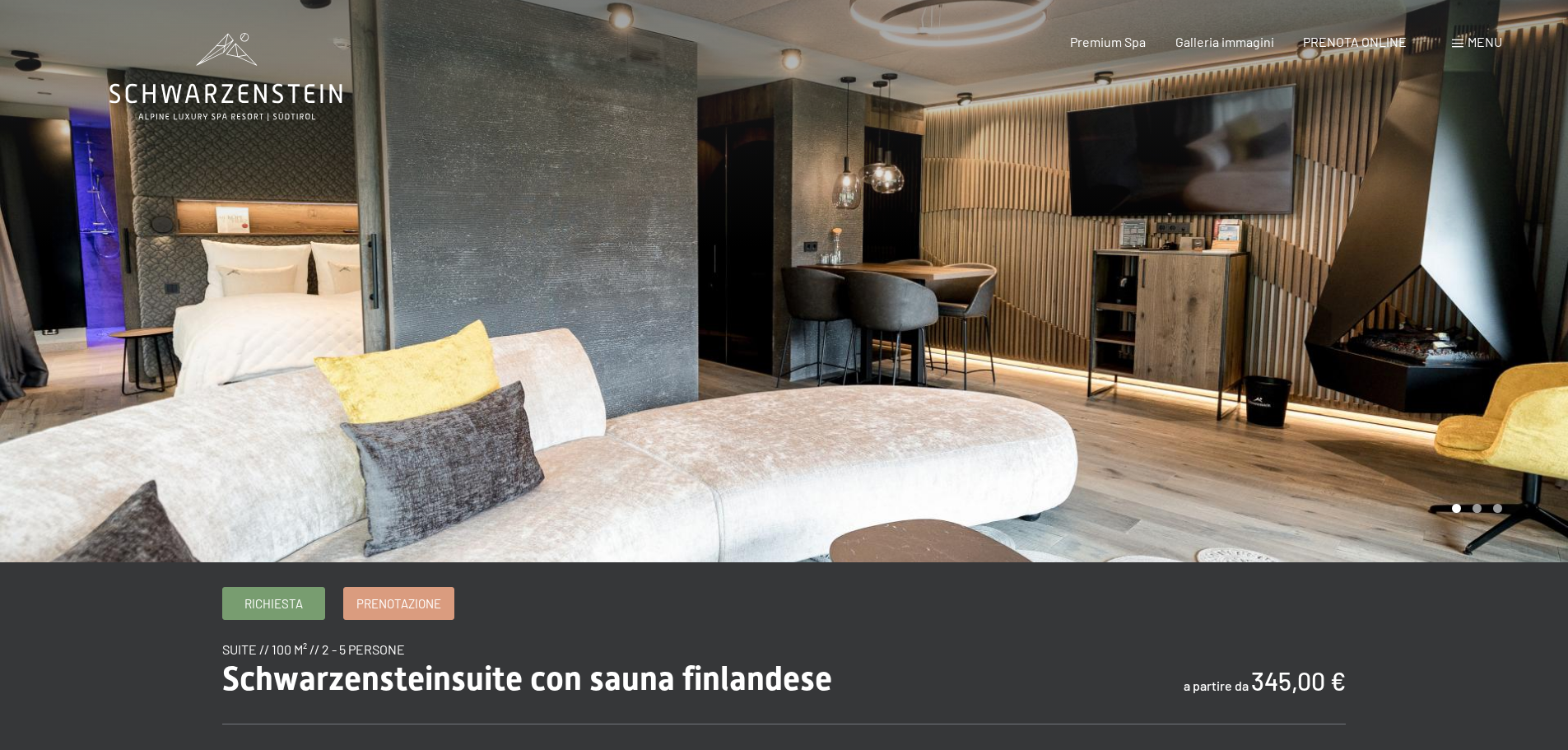
click at [1449, 413] on div at bounding box center [1177, 281] width 785 height 562
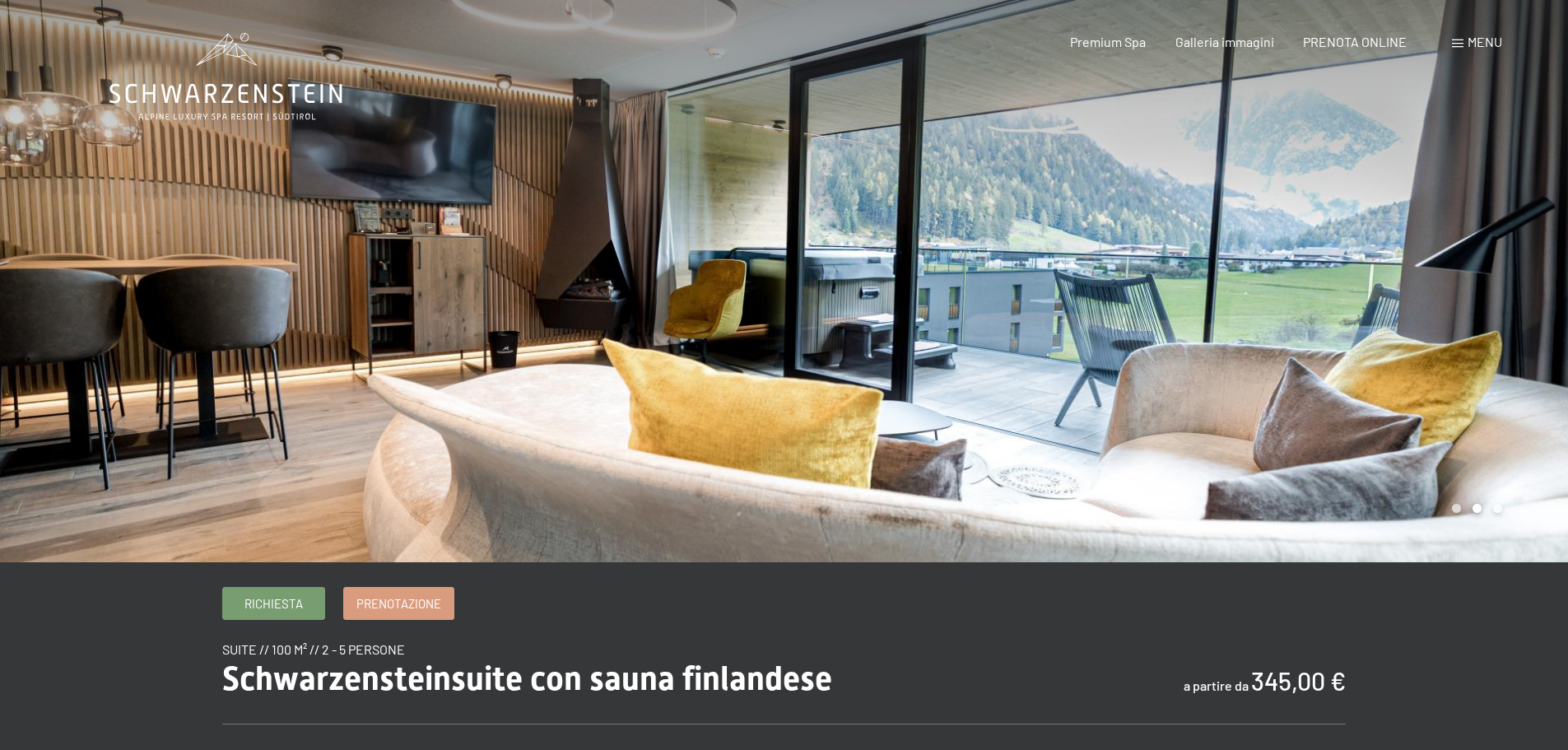
click at [1434, 409] on div at bounding box center [1177, 281] width 785 height 562
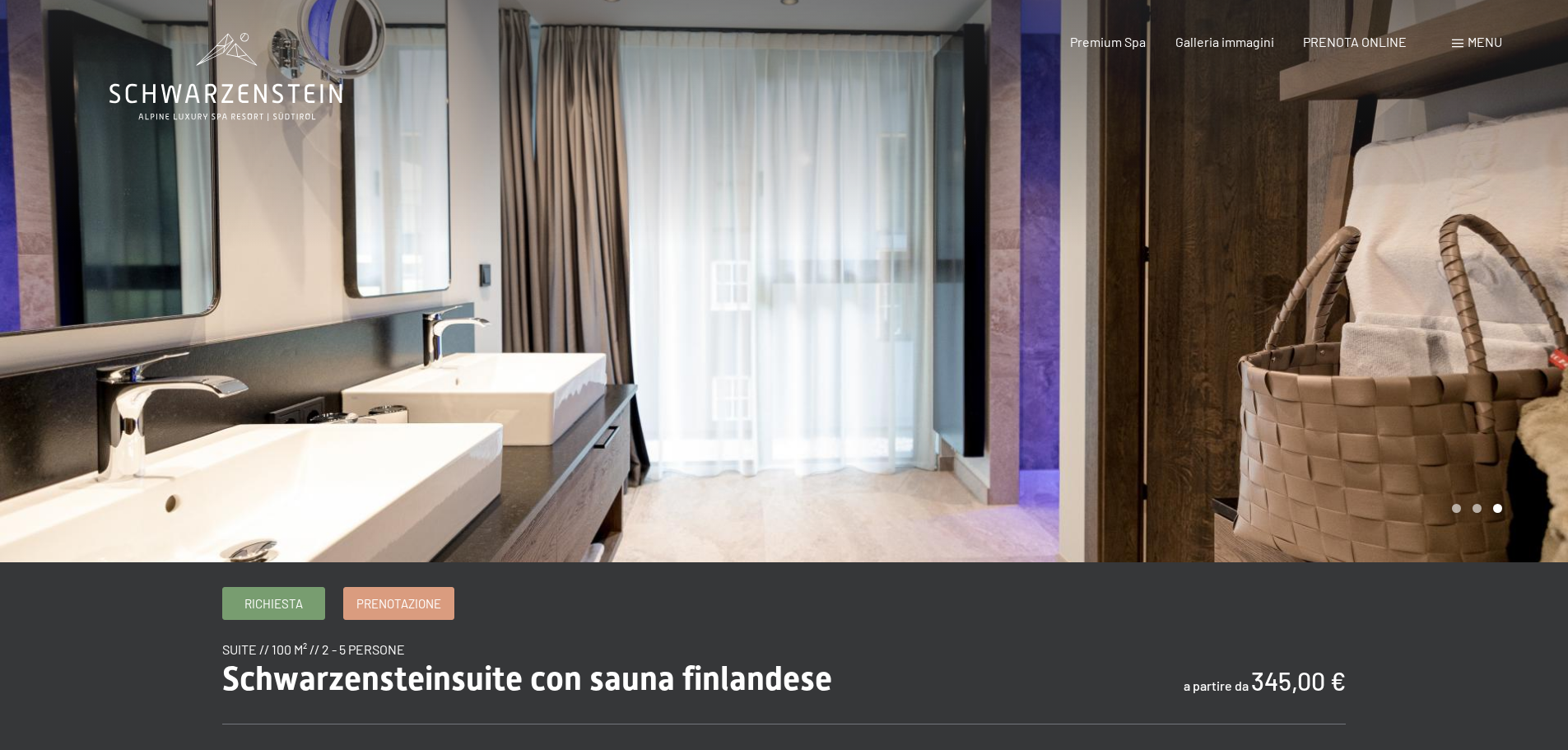
click at [1434, 409] on div at bounding box center [1177, 281] width 785 height 562
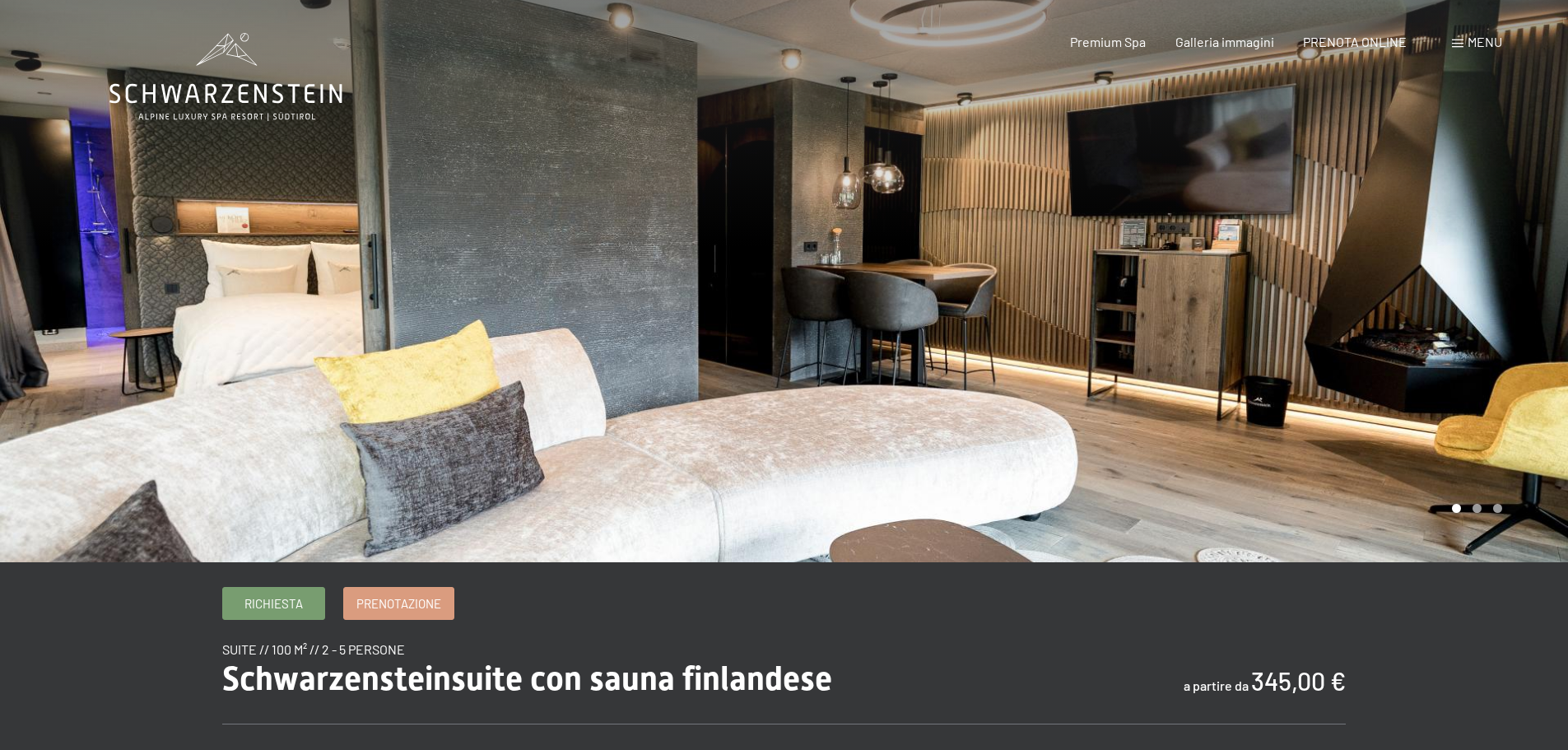
click at [1434, 409] on div at bounding box center [1177, 281] width 785 height 562
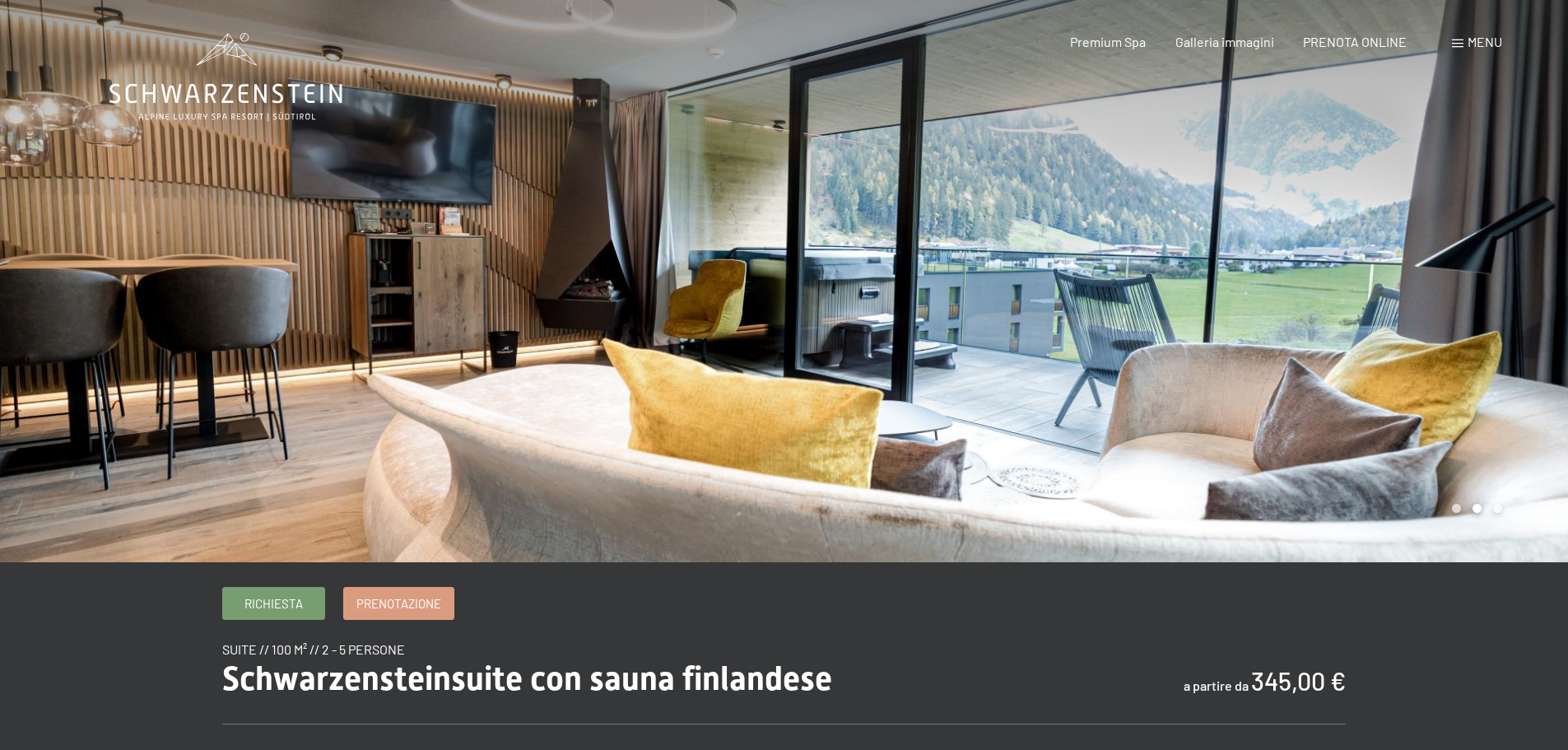
click at [1426, 409] on div at bounding box center [1177, 281] width 785 height 562
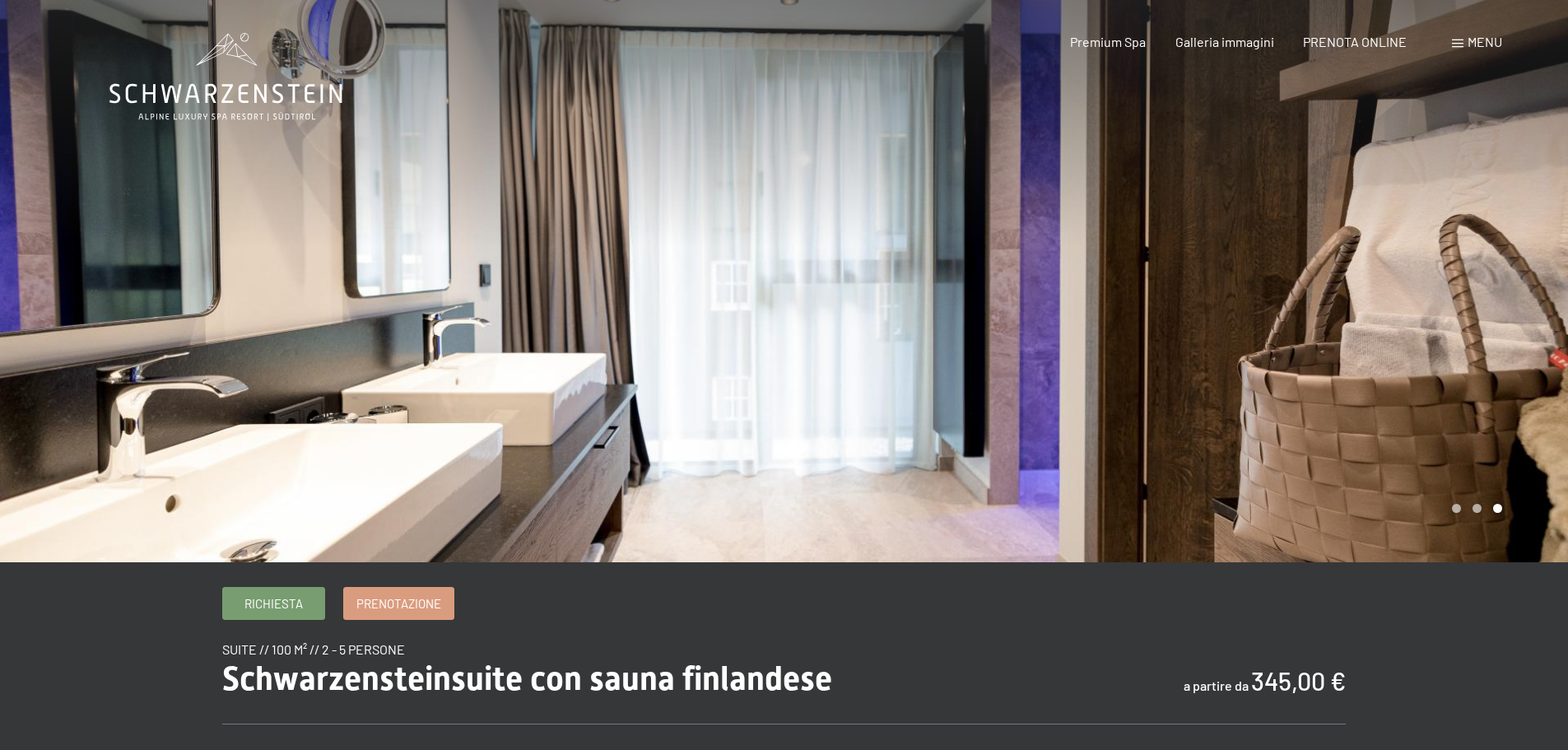
click at [1348, 397] on div at bounding box center [1177, 281] width 785 height 562
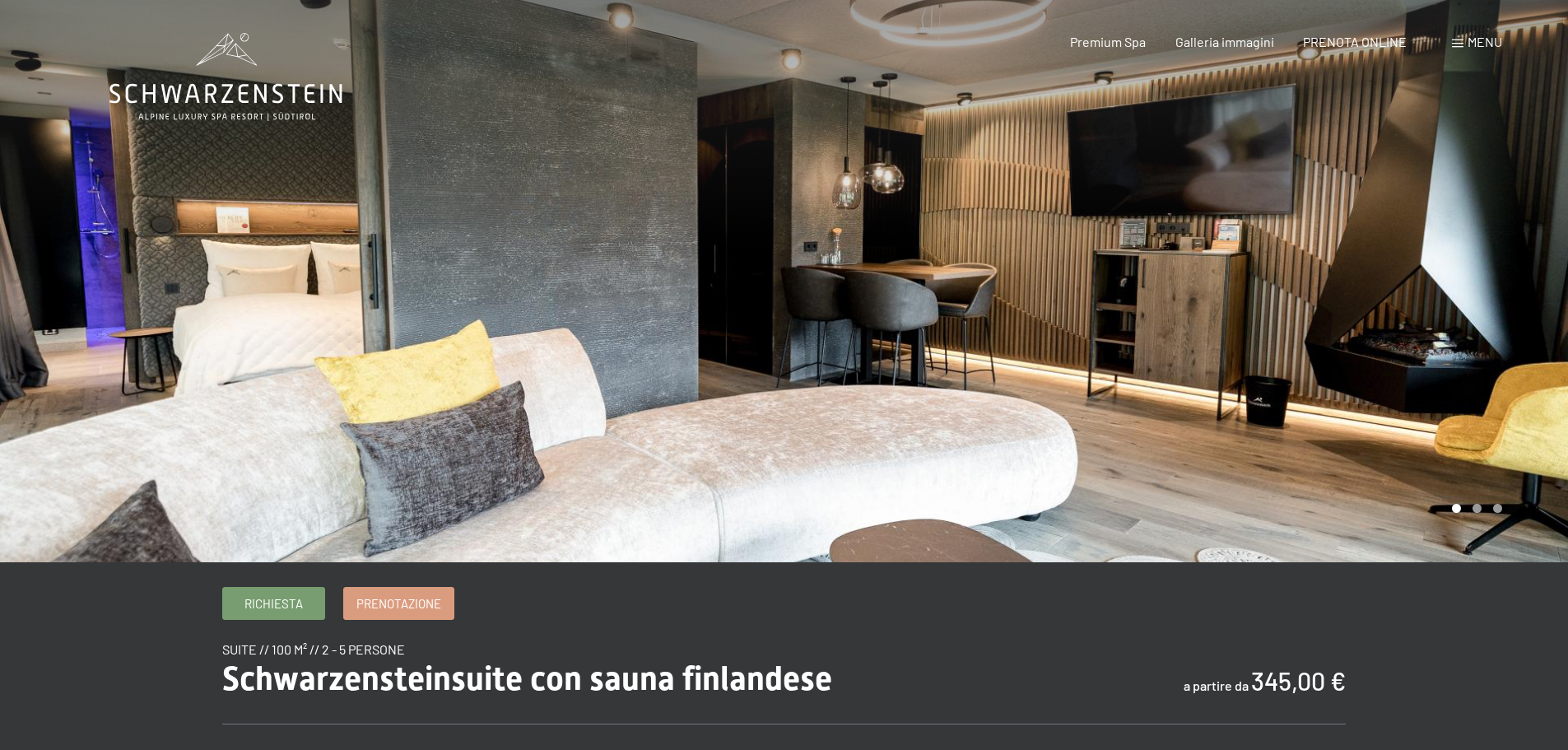
click at [1348, 397] on div at bounding box center [1177, 281] width 785 height 562
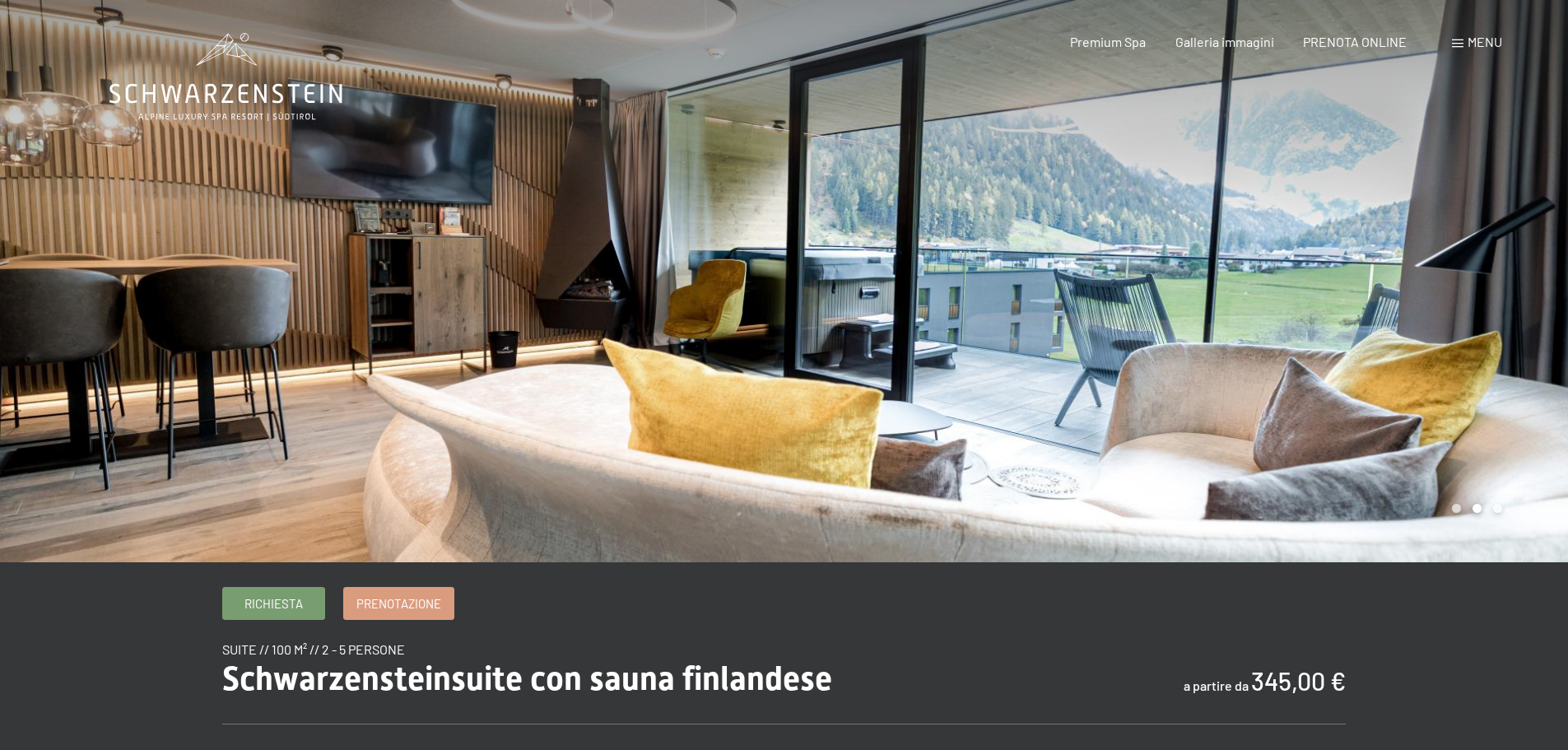
click at [1329, 398] on div at bounding box center [1177, 281] width 785 height 562
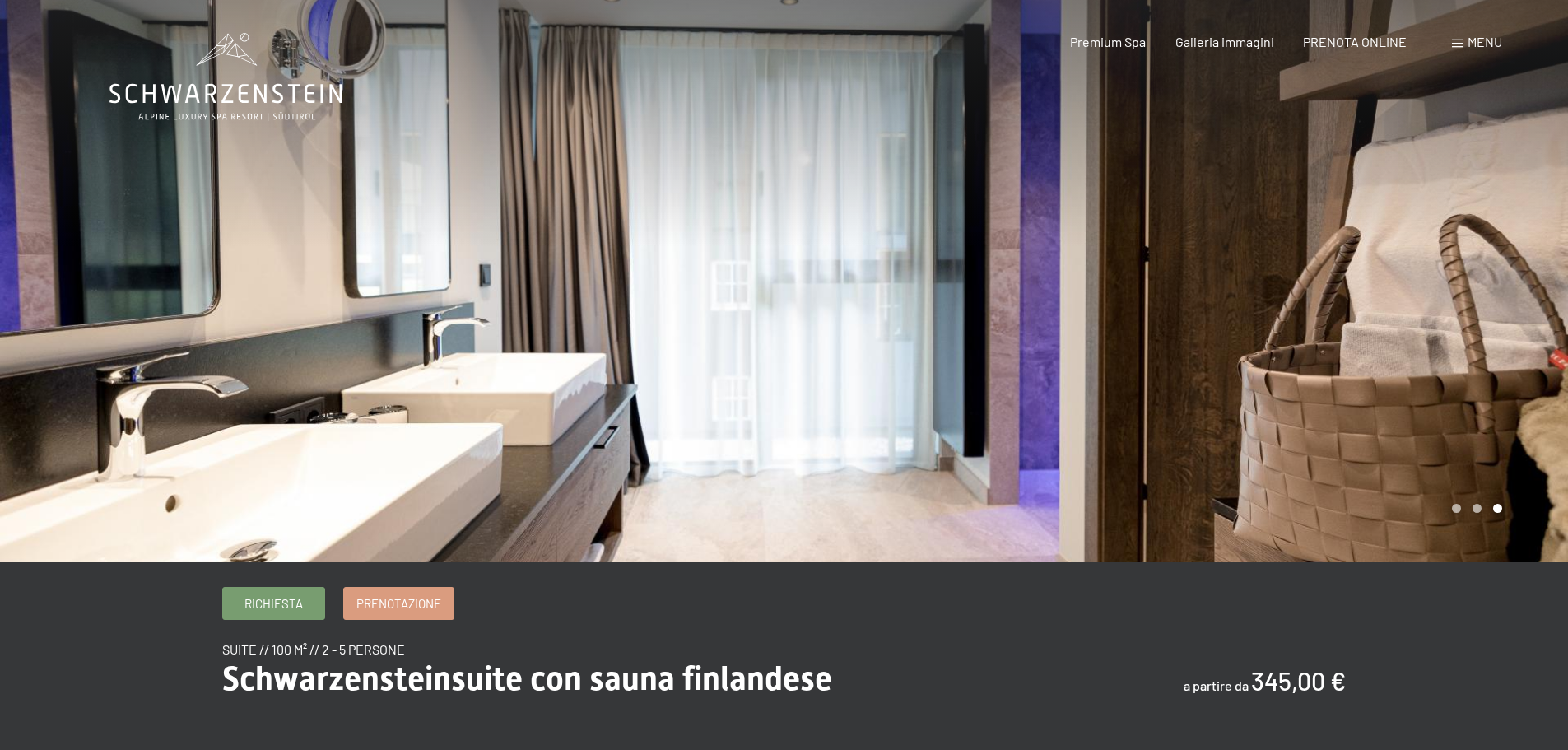
click at [998, 614] on div "Richiesta Prenotazione" at bounding box center [784, 603] width 1124 height 33
click at [1472, 45] on span "Menu" at bounding box center [1485, 41] width 35 height 16
